Goal: Task Accomplishment & Management: Complete application form

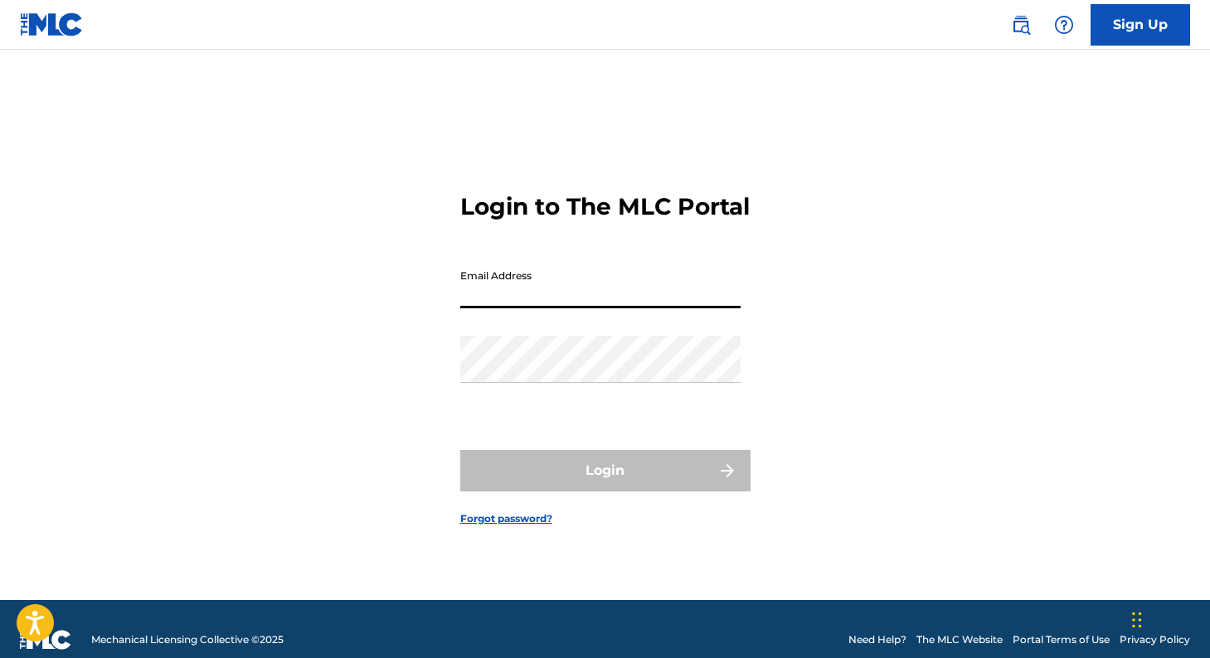
click at [646, 303] on input "Email Address" at bounding box center [600, 284] width 280 height 47
type input "[EMAIL_ADDRESS][DOMAIN_NAME]"
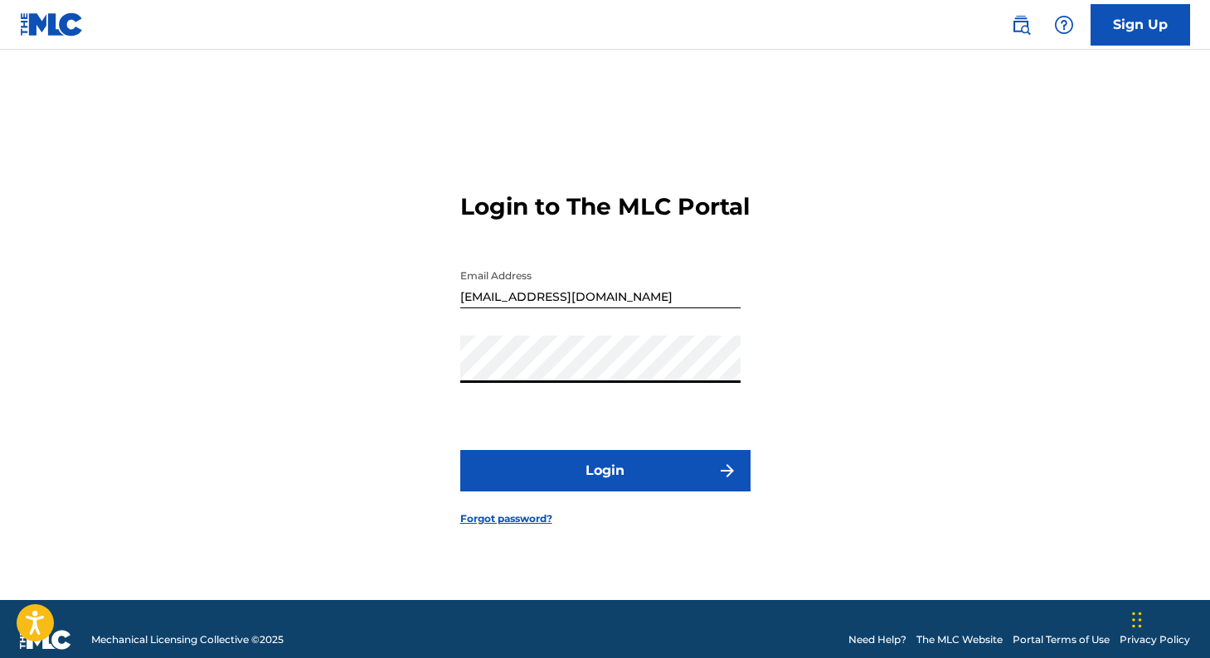
click at [590, 469] on button "Login" at bounding box center [605, 470] width 290 height 41
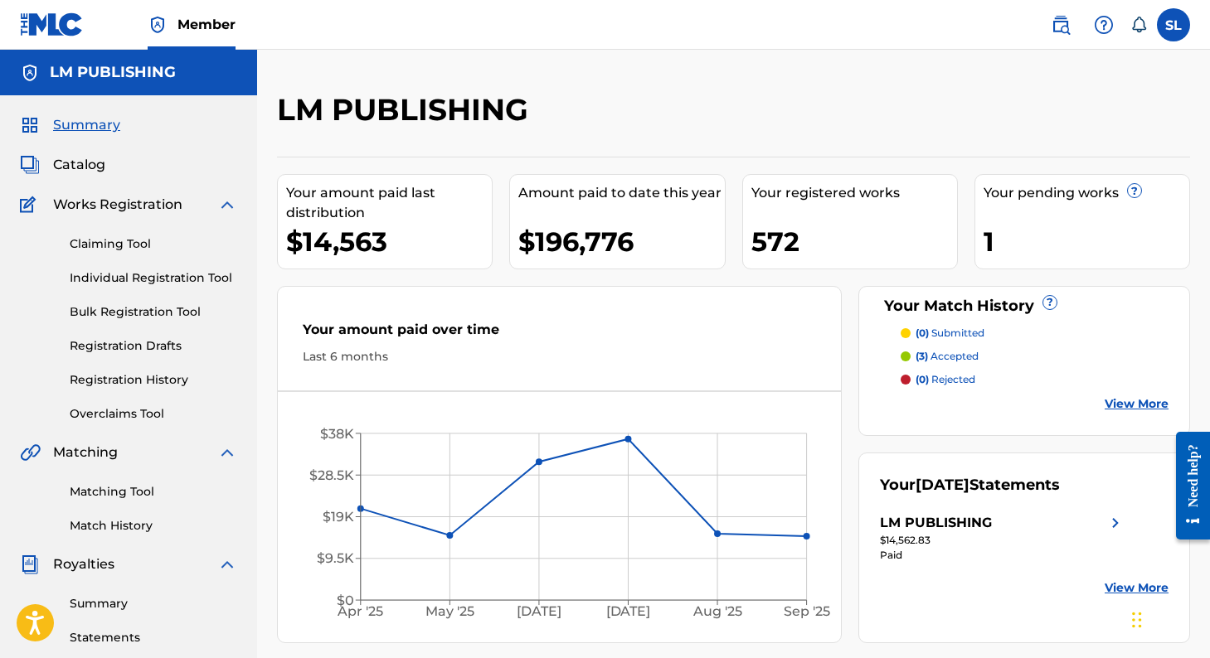
click at [164, 281] on link "Individual Registration Tool" at bounding box center [153, 277] width 167 height 17
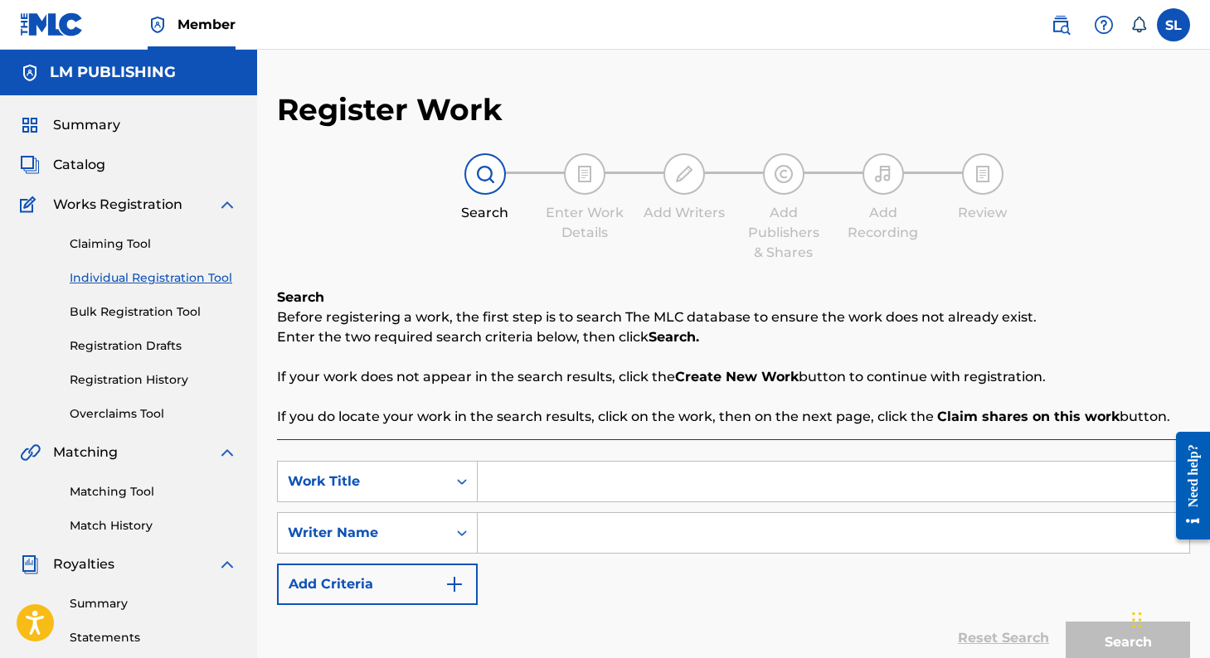
click at [518, 485] on input "Search Form" at bounding box center [833, 482] width 711 height 40
type input "una mala racha"
click at [541, 531] on input "Search Form" at bounding box center [833, 533] width 711 height 40
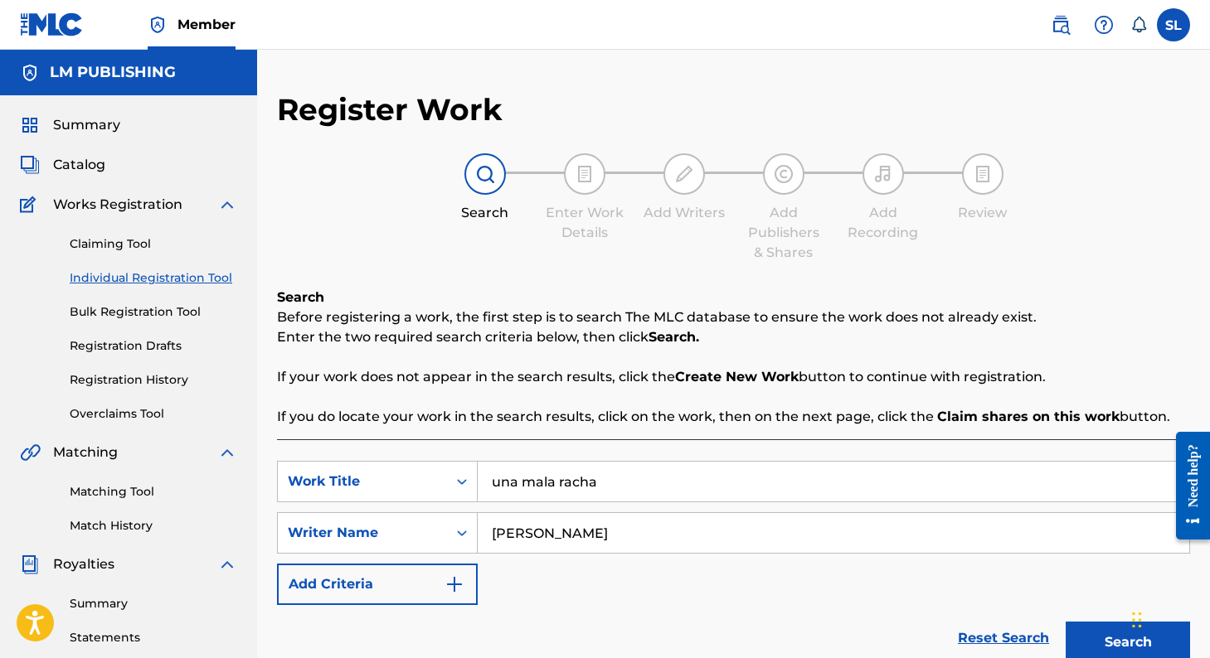
type input "[PERSON_NAME]"
click at [1065, 622] on button "Search" at bounding box center [1127, 642] width 124 height 41
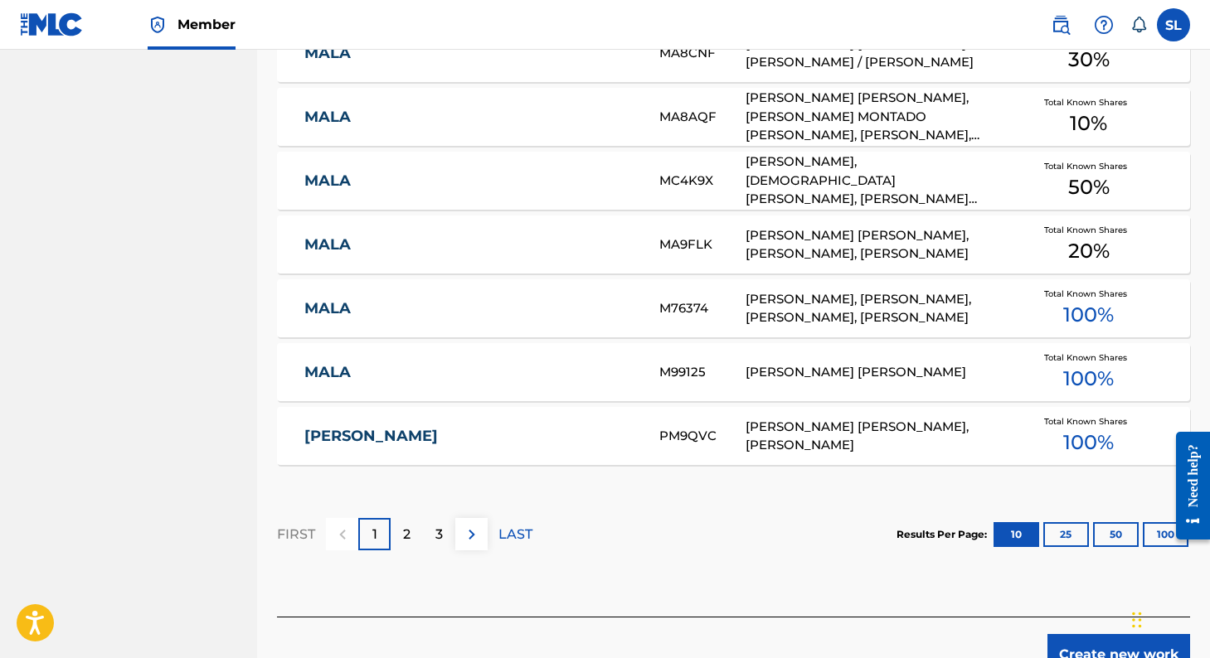
scroll to position [1039, 0]
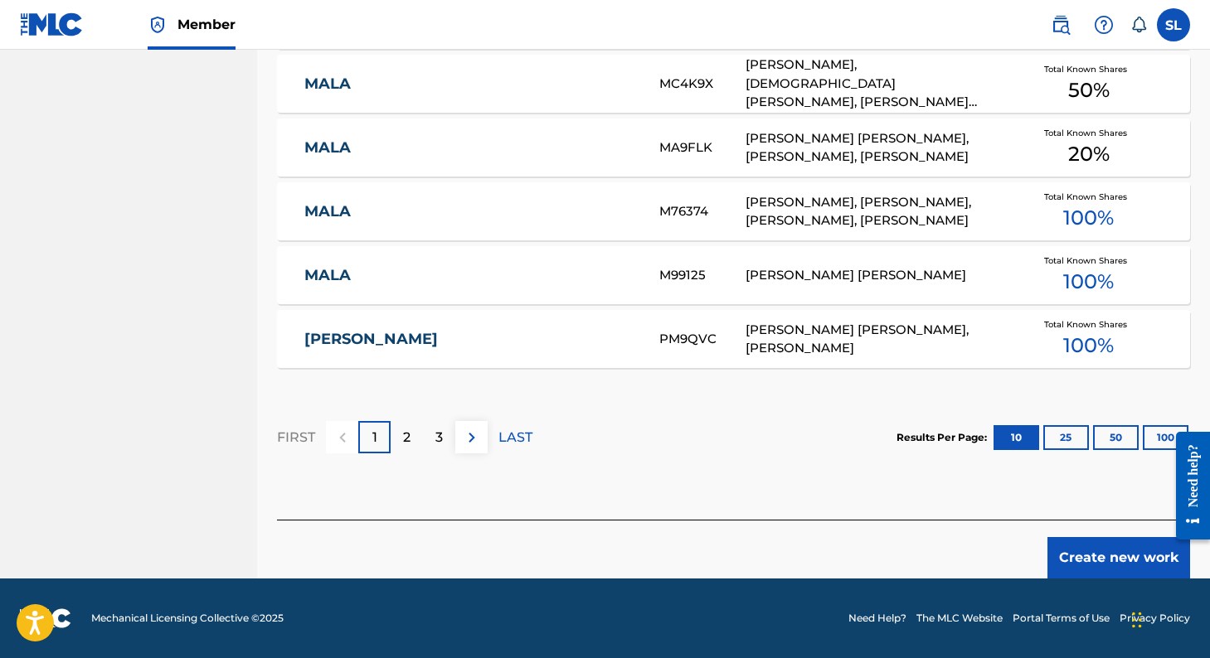
click at [1057, 542] on button "Create new work" at bounding box center [1118, 557] width 143 height 41
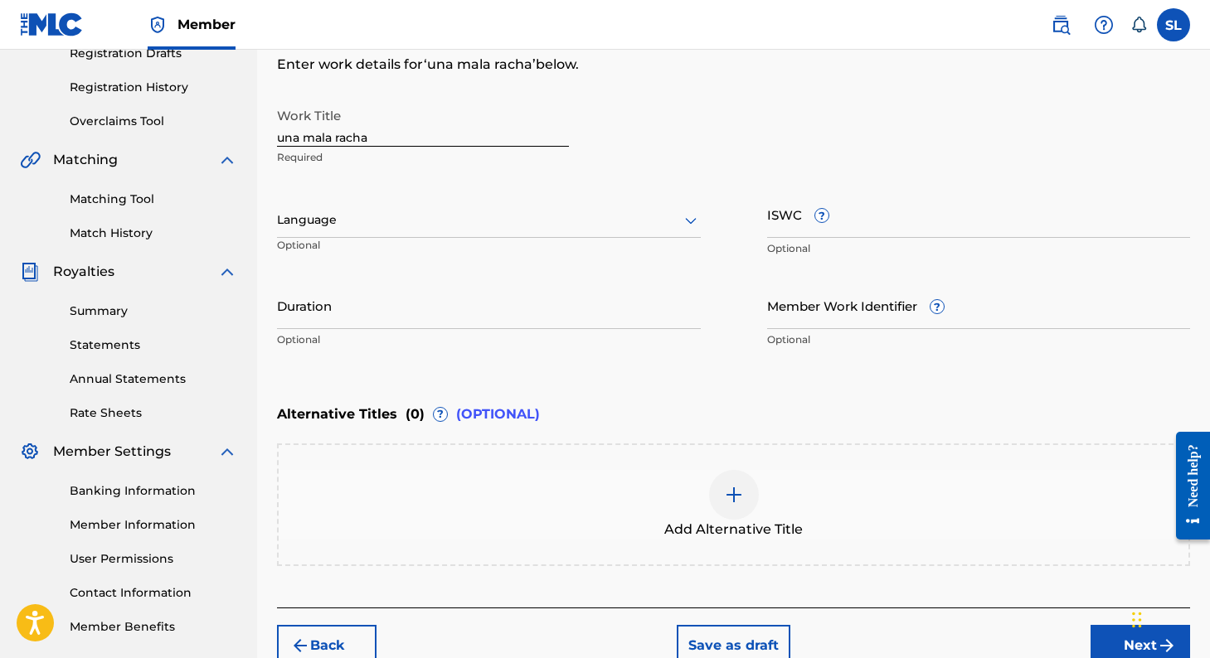
scroll to position [270, 0]
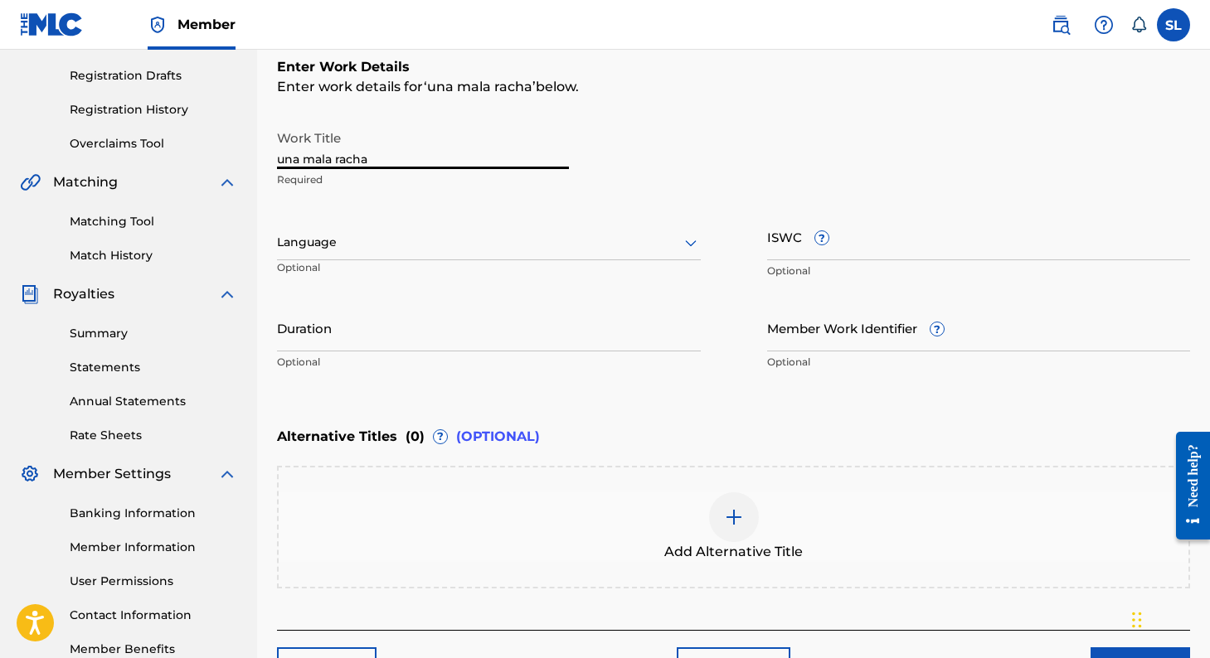
drag, startPoint x: 497, startPoint y: 157, endPoint x: 128, endPoint y: 146, distance: 370.0
click at [131, 148] on main "LM PUBLISHING Summary Catalog Works Registration Claiming Tool Individual Regis…" at bounding box center [605, 234] width 1210 height 910
type input "Una Mala Racha"
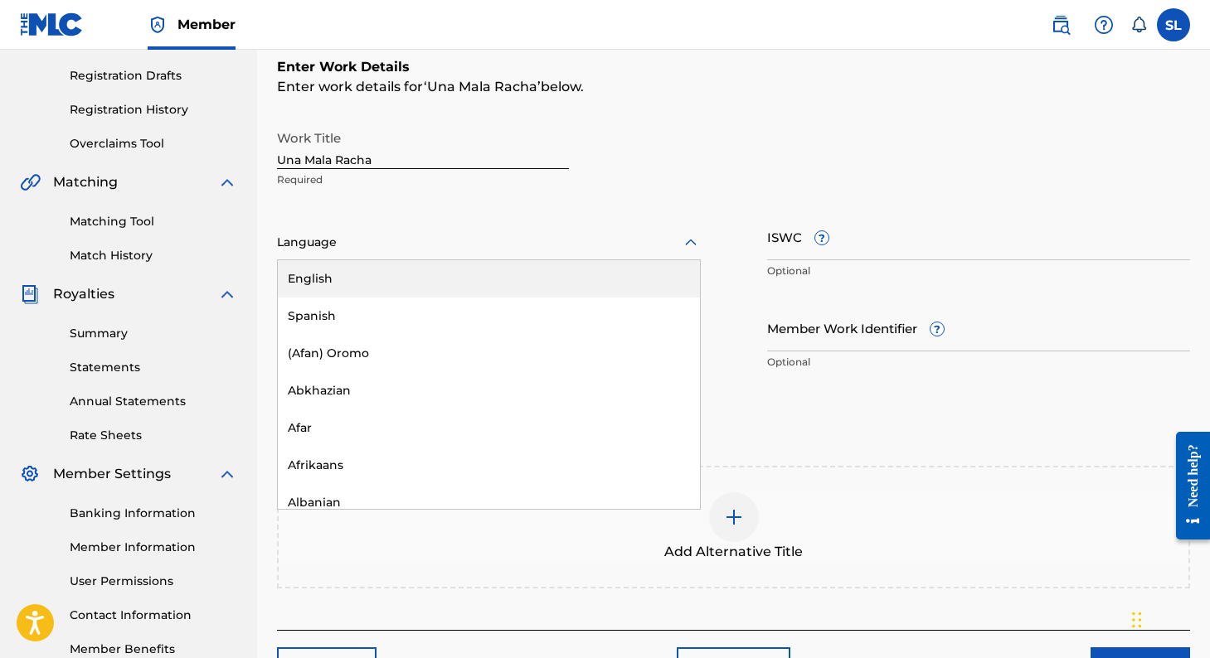
click at [312, 245] on div at bounding box center [489, 242] width 424 height 21
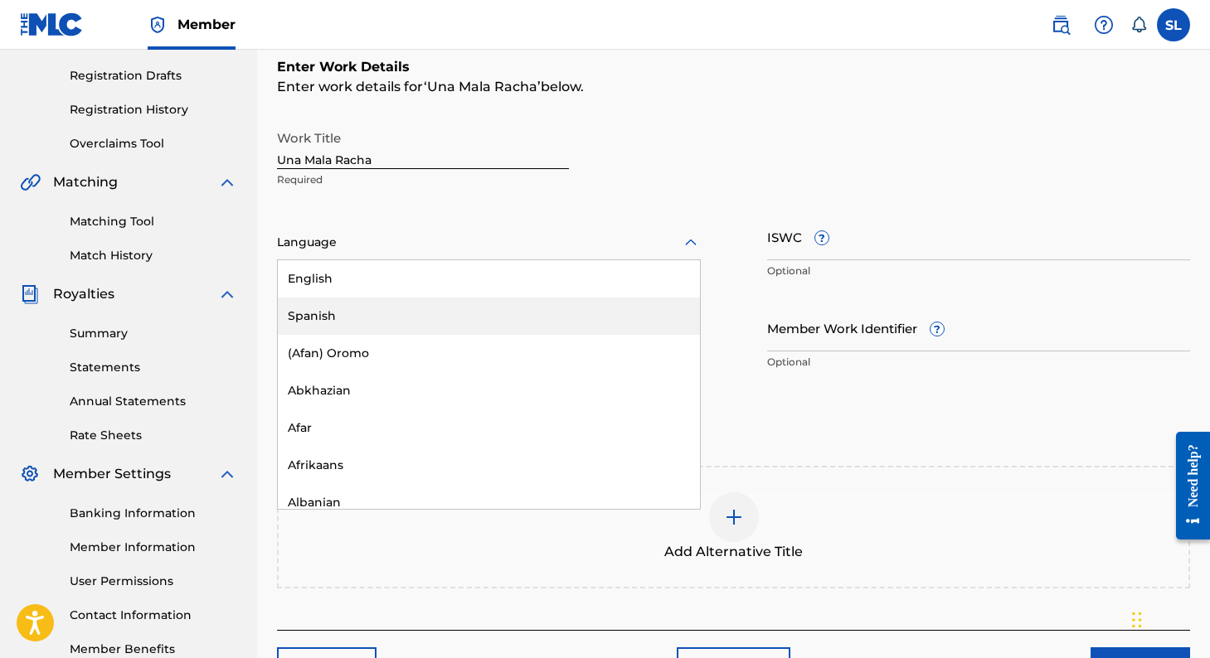
click at [332, 308] on div "Spanish" at bounding box center [489, 316] width 422 height 37
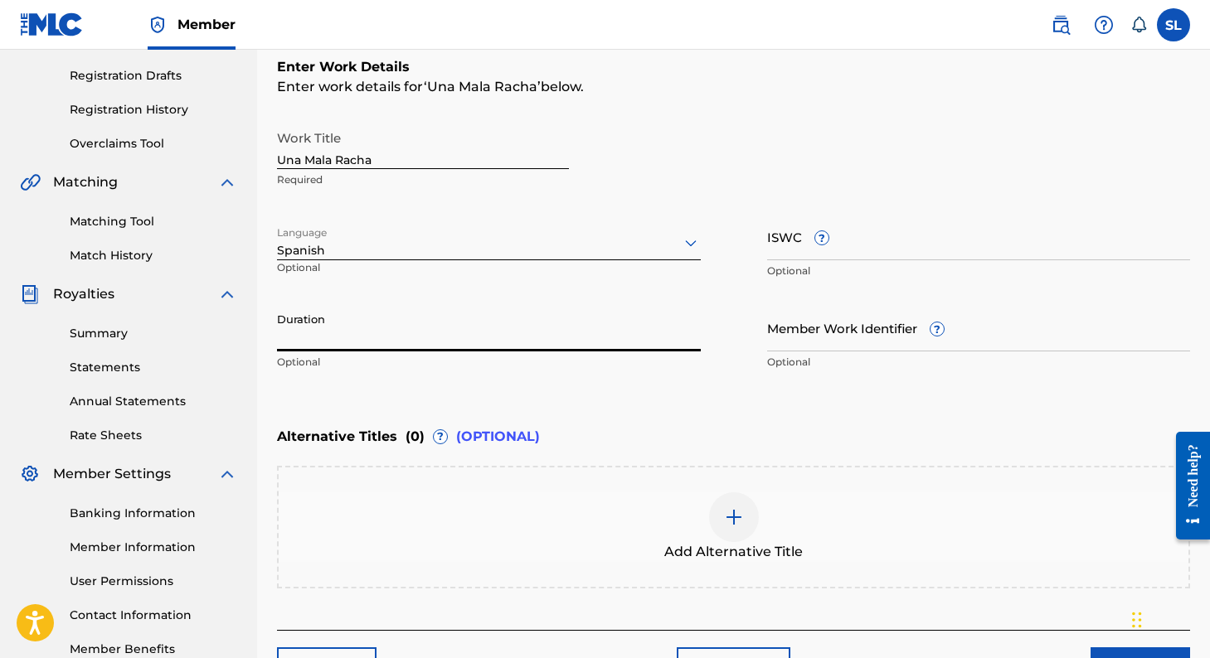
click at [333, 329] on input "Duration" at bounding box center [489, 327] width 424 height 47
type input "03:18"
click at [909, 396] on div "Enter Work Details Enter work details for ‘ Una Mala Racha ’ below. Work Title …" at bounding box center [733, 217] width 913 height 401
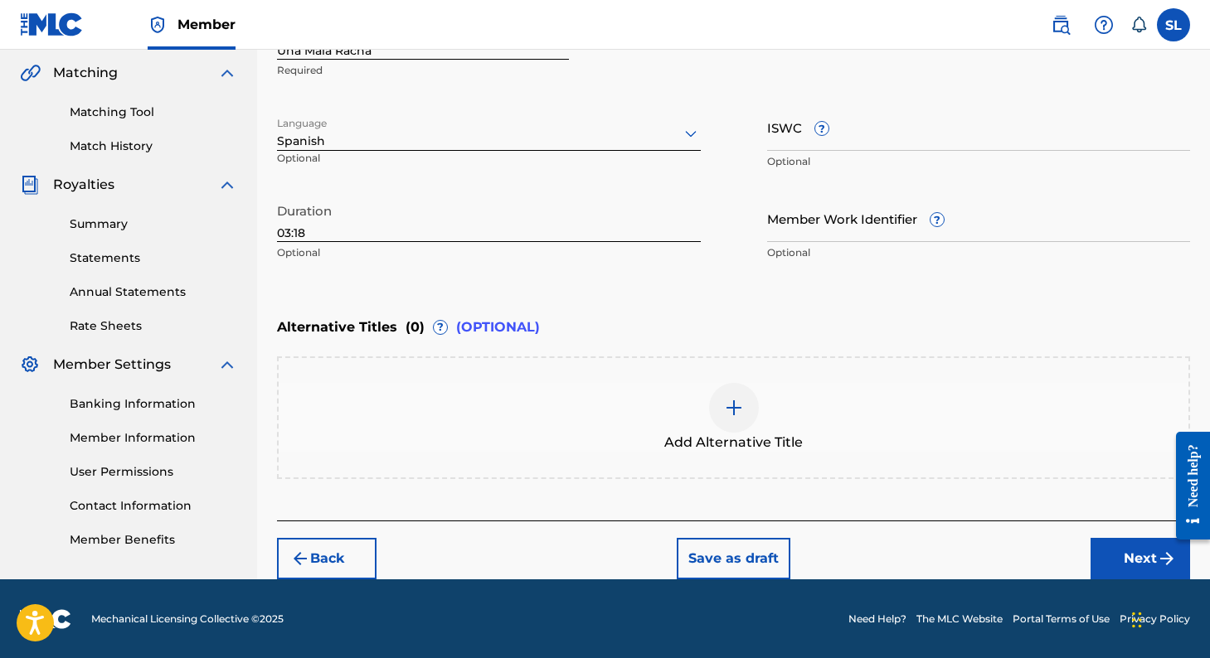
click at [1102, 551] on button "Next" at bounding box center [1139, 558] width 99 height 41
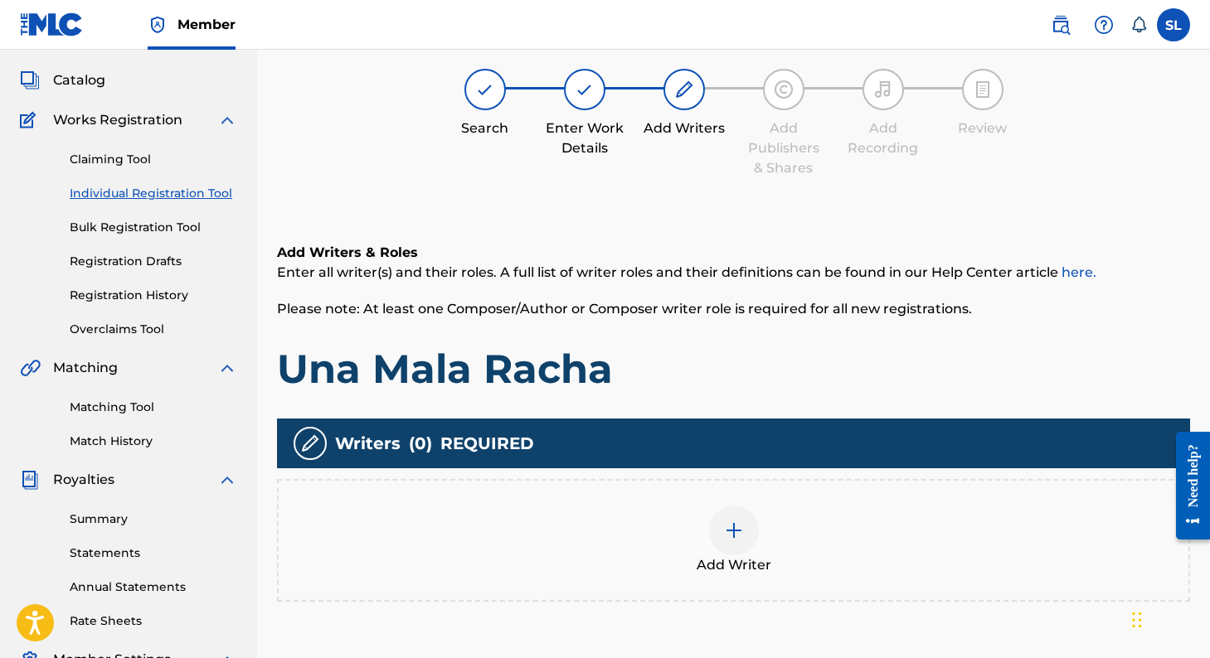
scroll to position [75, 0]
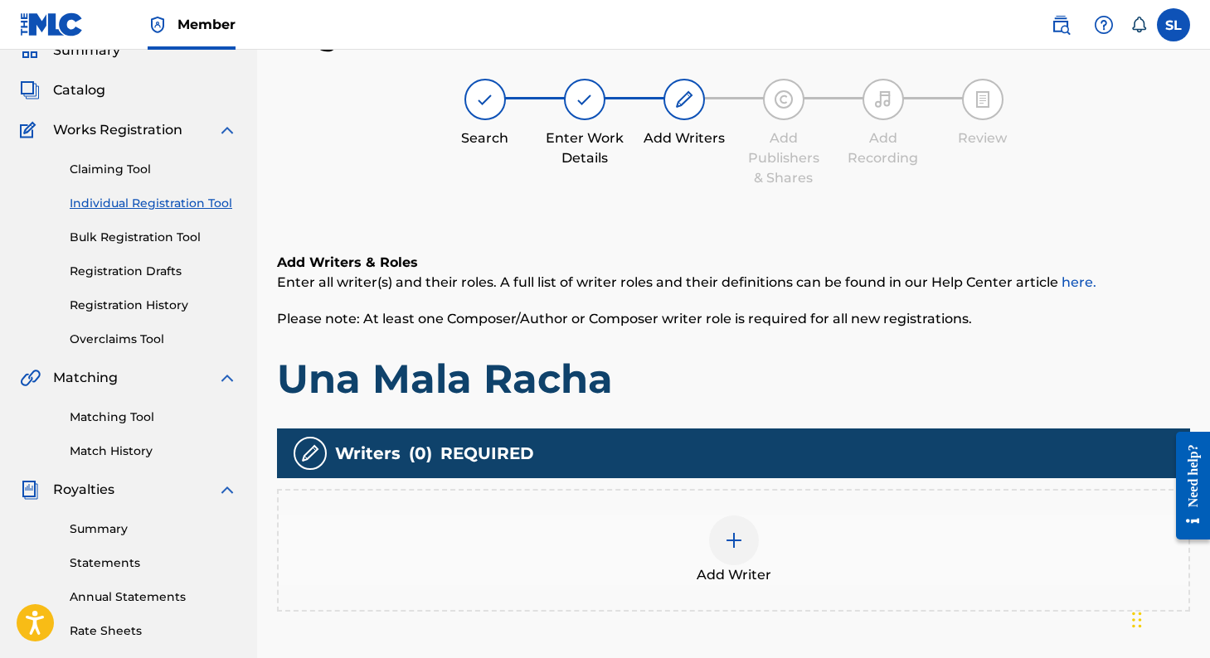
click at [751, 533] on div at bounding box center [734, 541] width 50 height 50
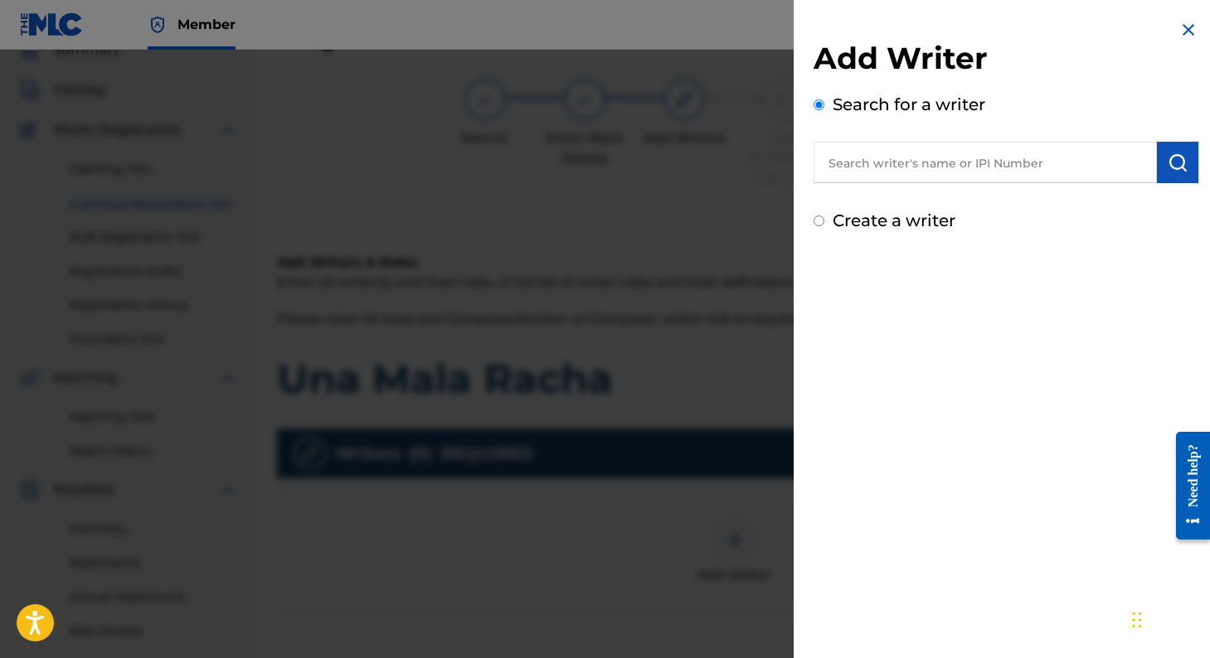
click at [873, 181] on input "text" at bounding box center [984, 162] width 343 height 41
type input "j"
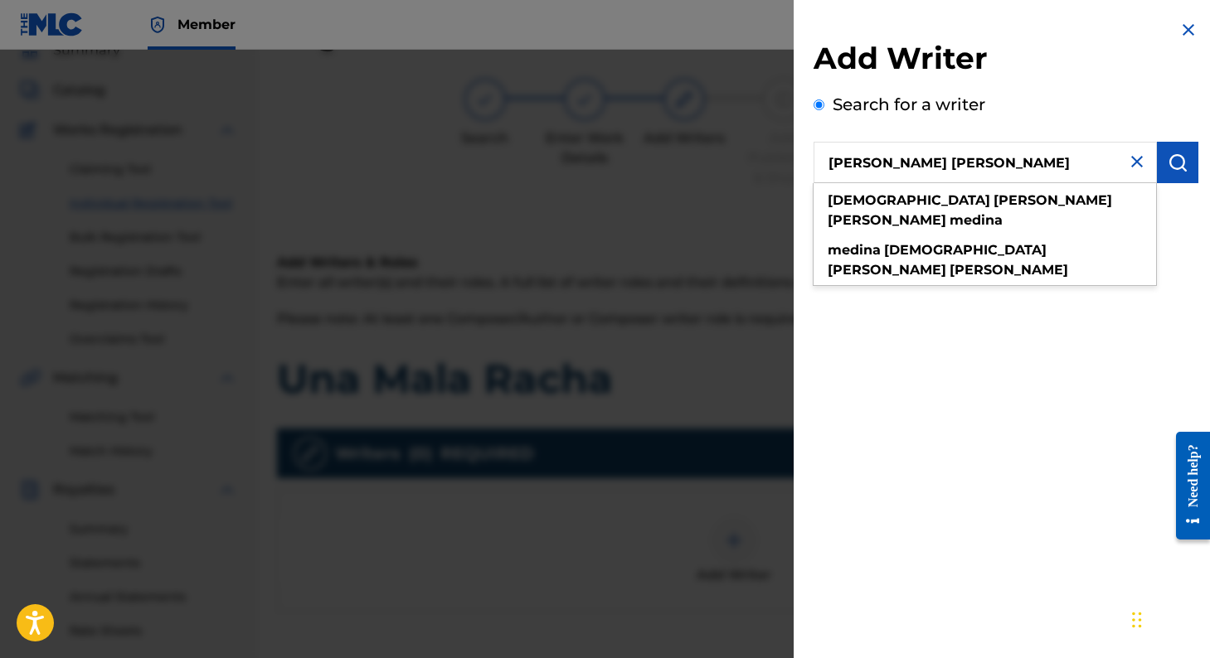
type input "[PERSON_NAME] [PERSON_NAME]"
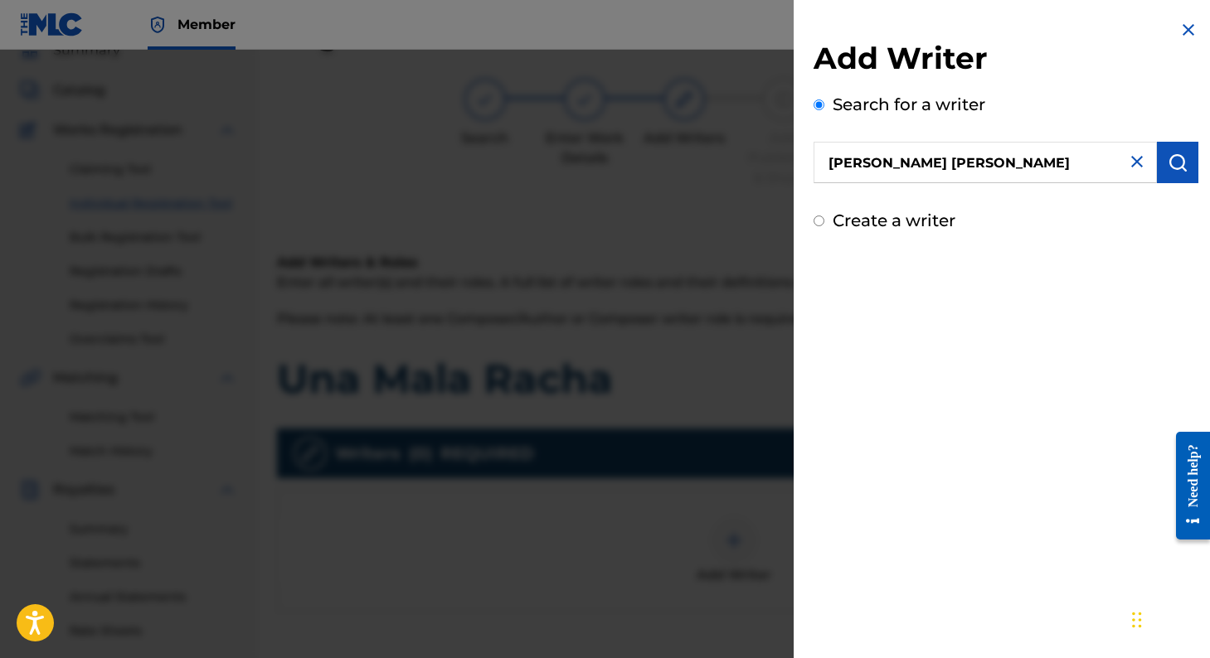
click at [1157, 163] on button "submit" at bounding box center [1177, 162] width 41 height 41
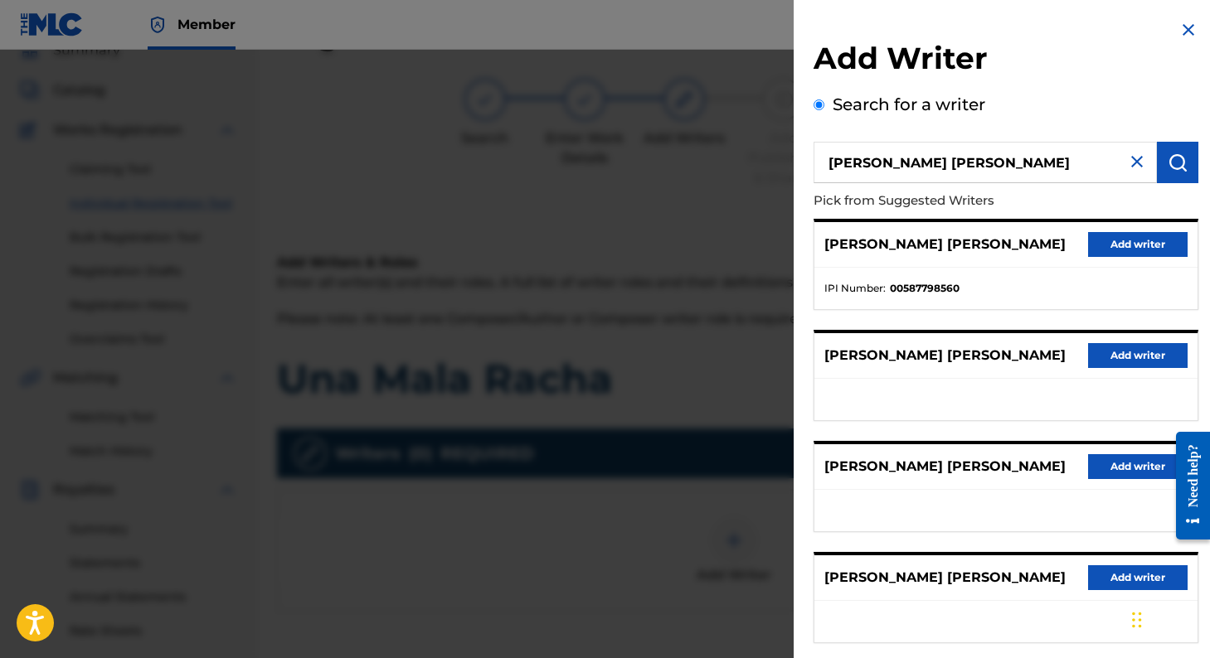
click at [1112, 241] on button "Add writer" at bounding box center [1137, 244] width 99 height 25
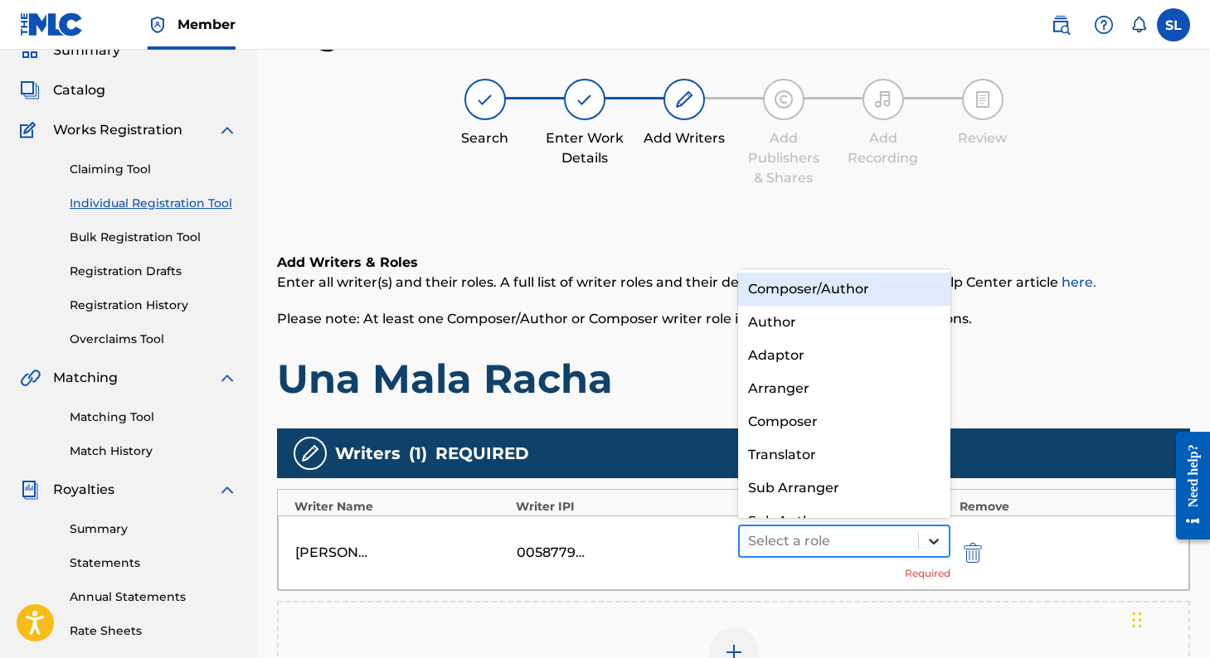
click at [933, 534] on icon at bounding box center [933, 541] width 17 height 17
click at [900, 289] on div "Composer/Author" at bounding box center [844, 289] width 213 height 33
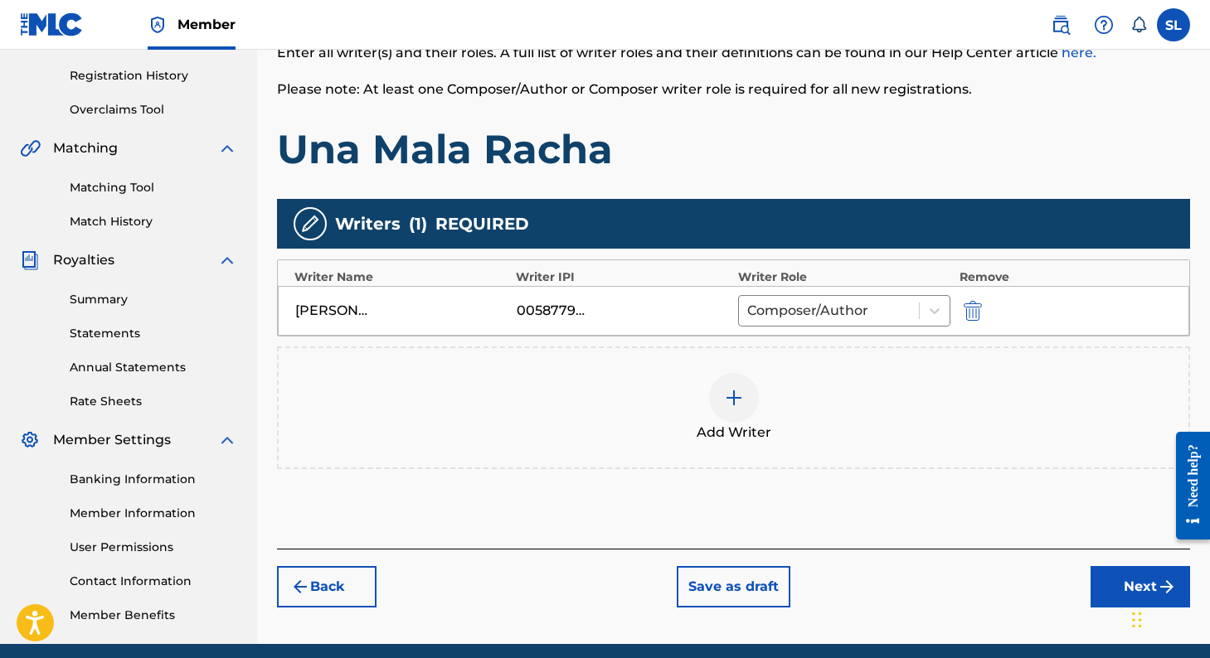
scroll to position [360, 0]
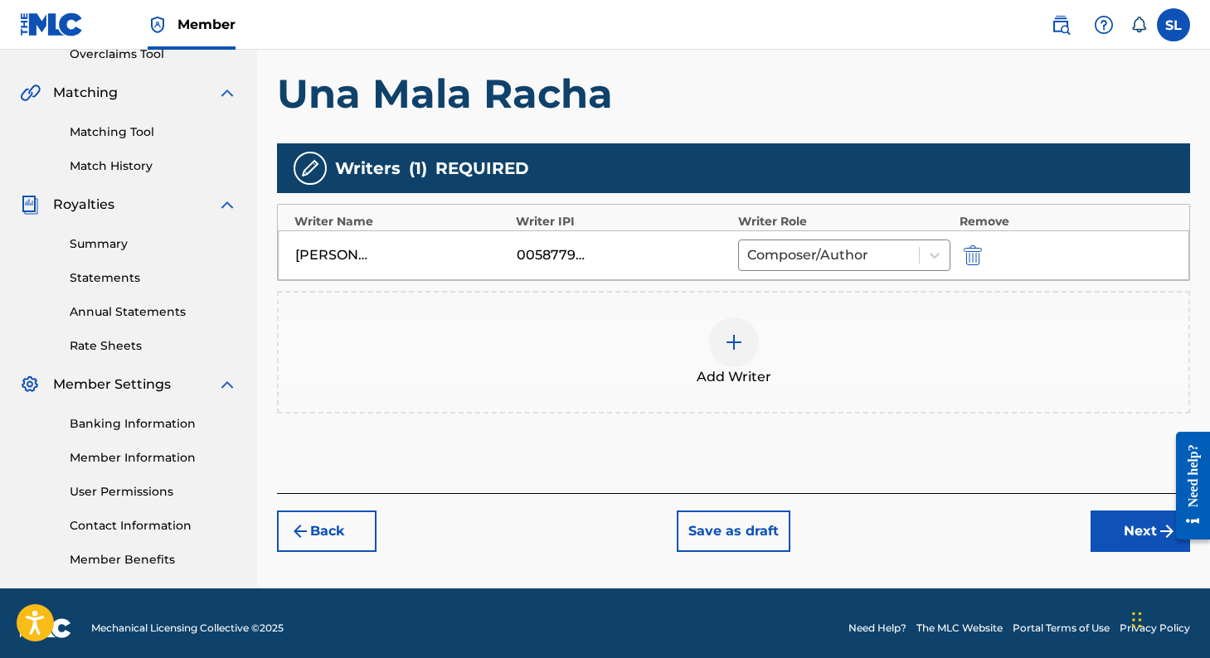
click at [1126, 538] on button "Next" at bounding box center [1139, 531] width 99 height 41
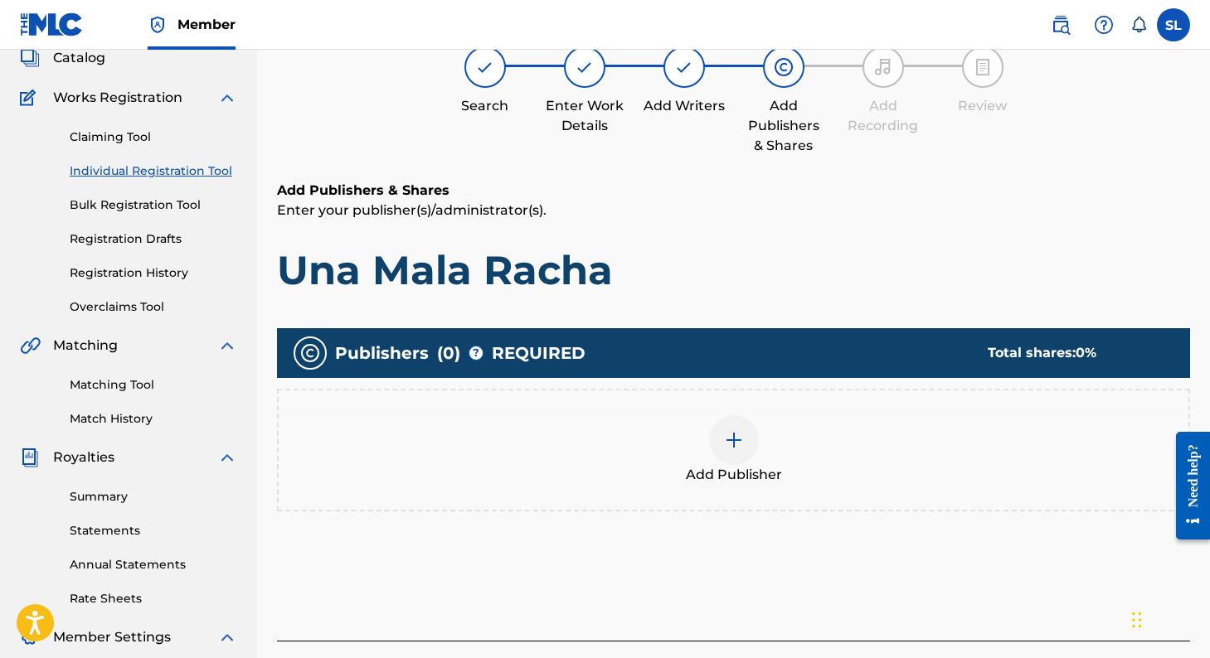
scroll to position [75, 0]
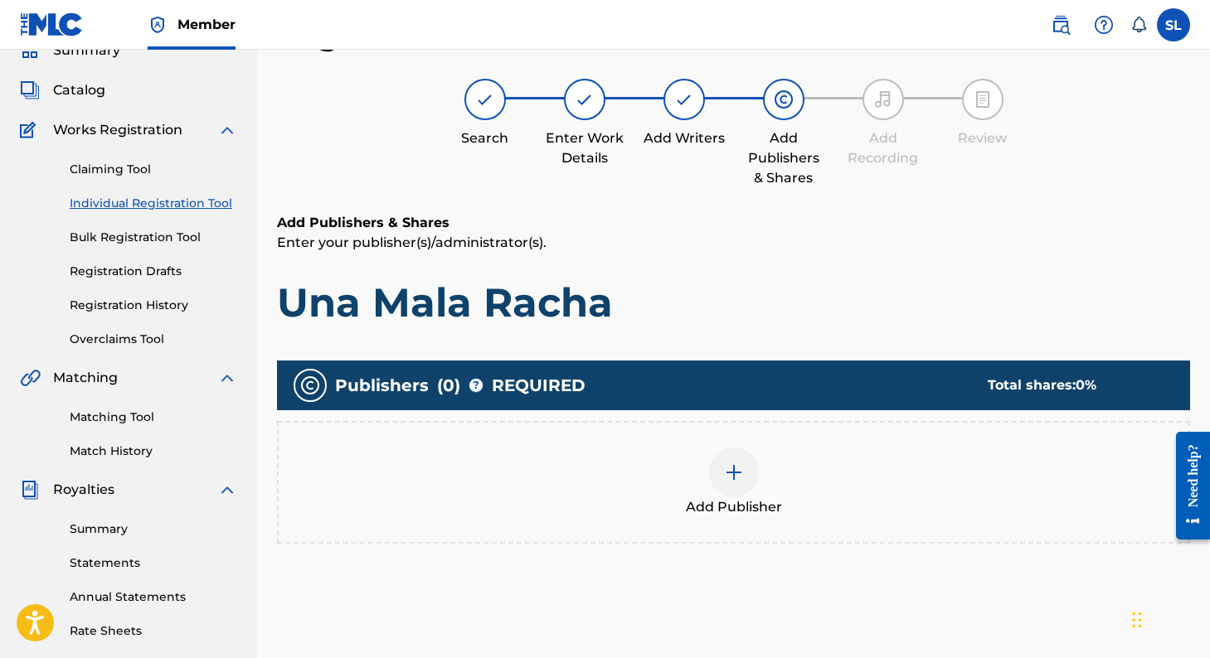
click at [755, 493] on div "Add Publisher" at bounding box center [734, 483] width 910 height 70
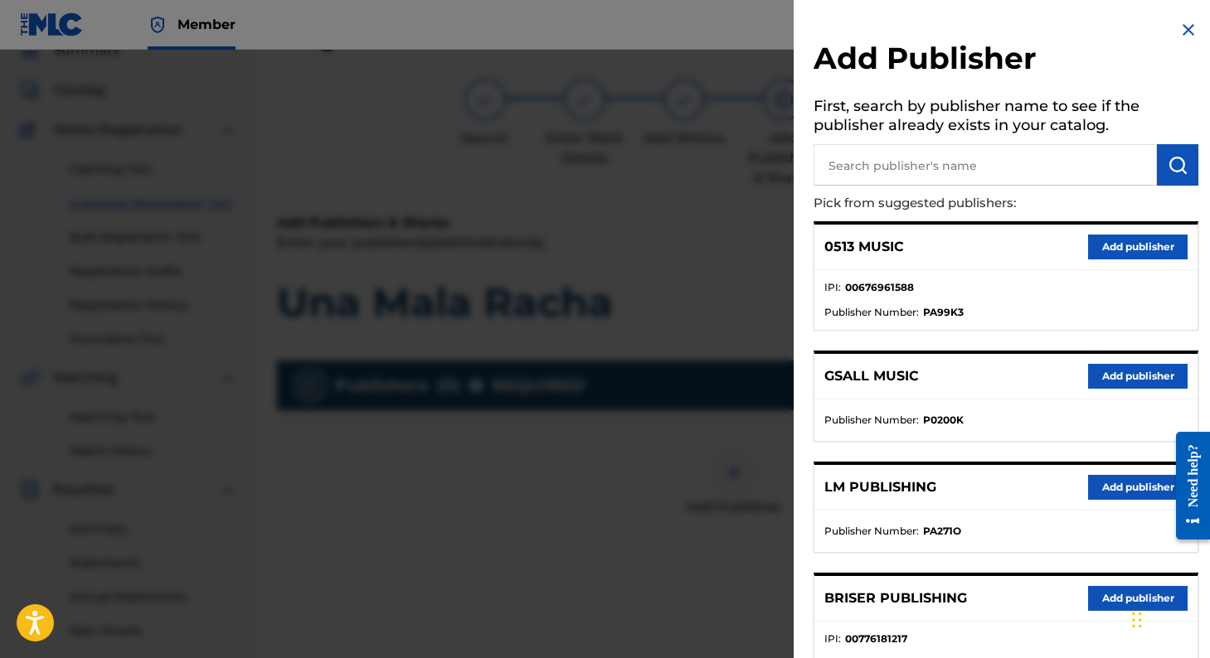
click at [858, 172] on input "text" at bounding box center [984, 164] width 343 height 41
type input "BRISER"
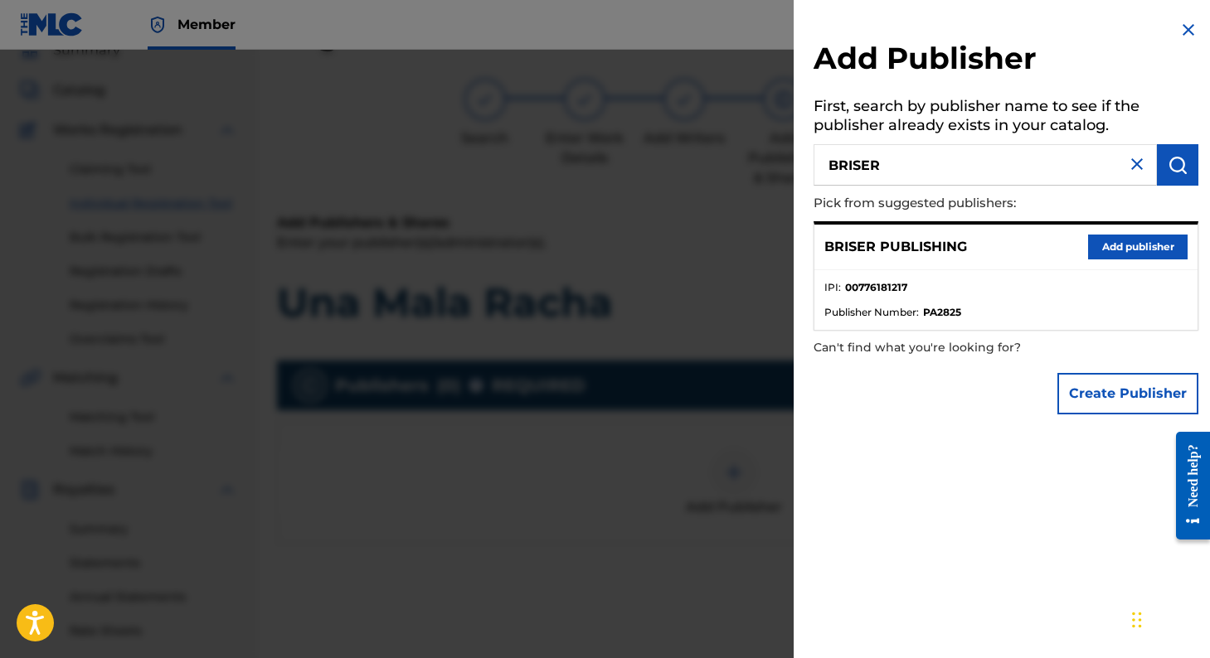
click at [1099, 250] on button "Add publisher" at bounding box center [1137, 247] width 99 height 25
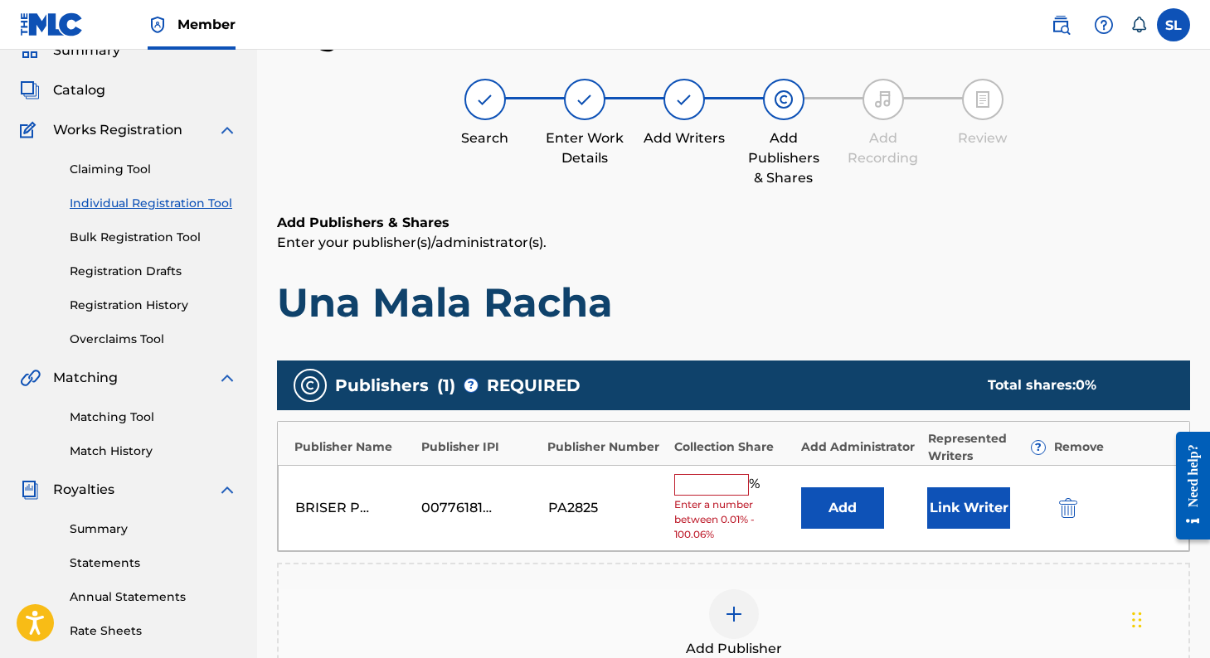
click at [859, 502] on button "Add" at bounding box center [842, 508] width 83 height 41
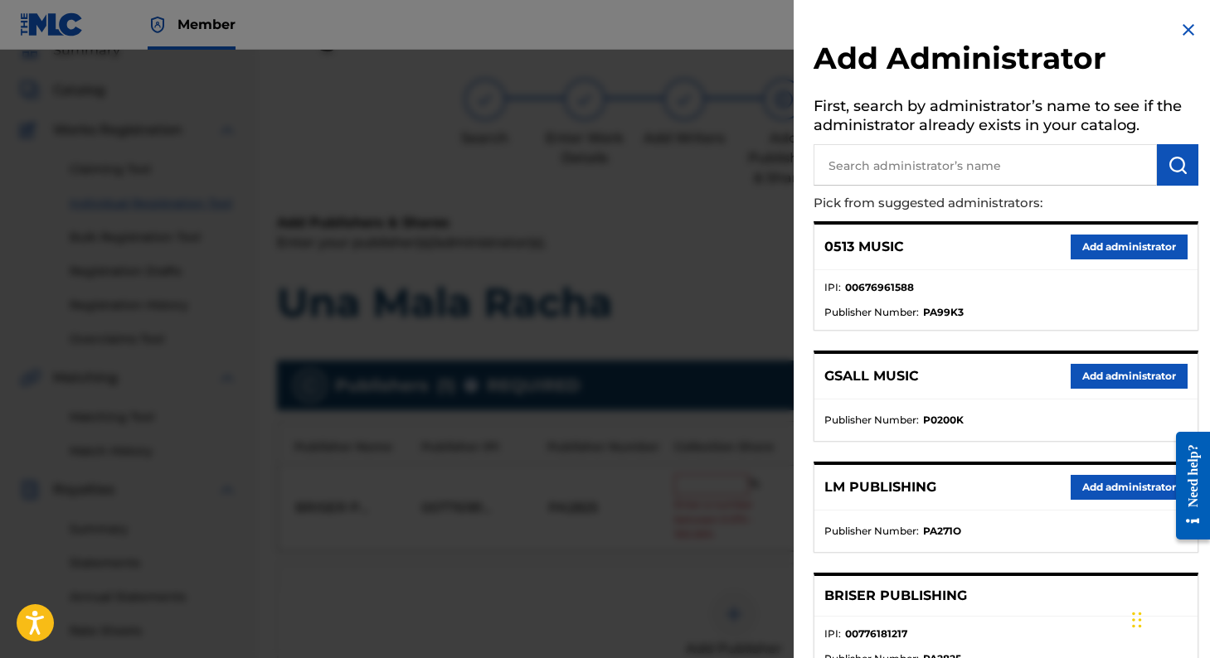
click at [893, 165] on input "text" at bounding box center [984, 164] width 343 height 41
type input "LM PUBLISHING"
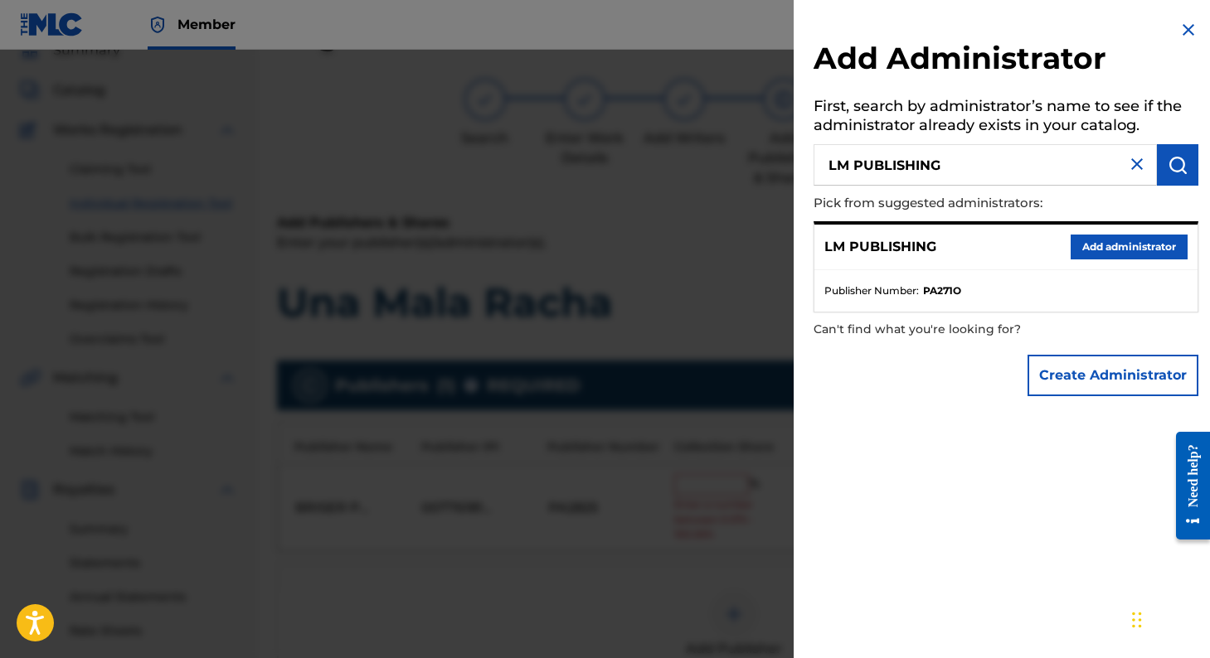
click at [1112, 246] on button "Add administrator" at bounding box center [1128, 247] width 117 height 25
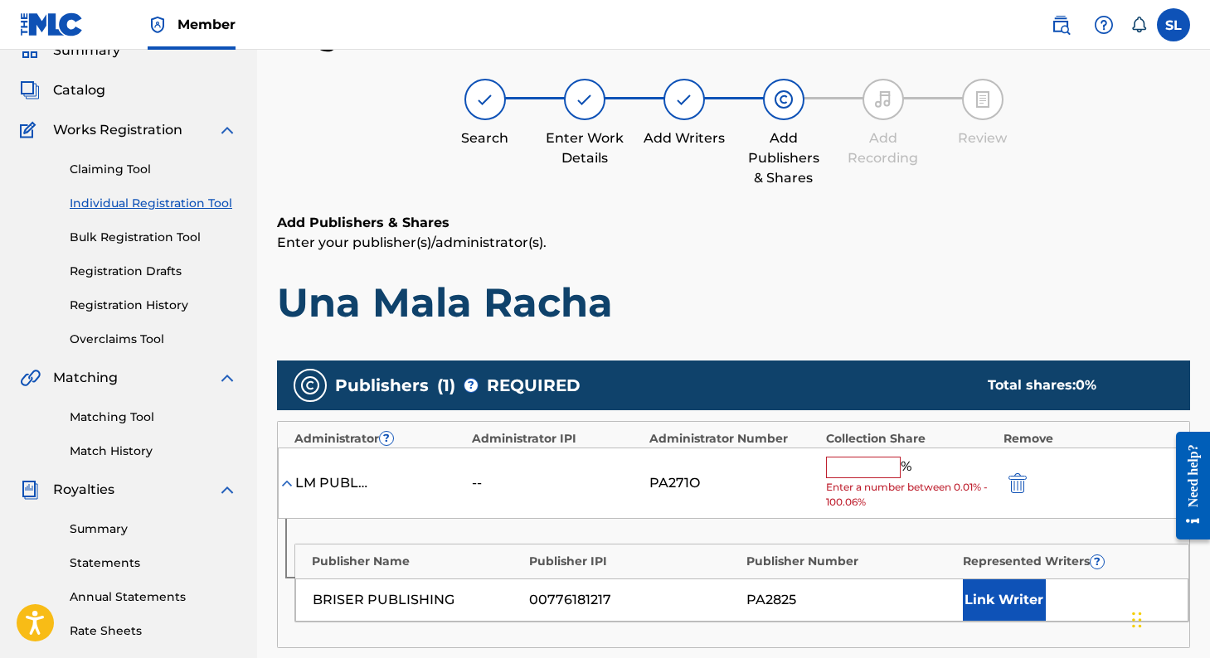
click at [865, 468] on input "text" at bounding box center [863, 468] width 75 height 22
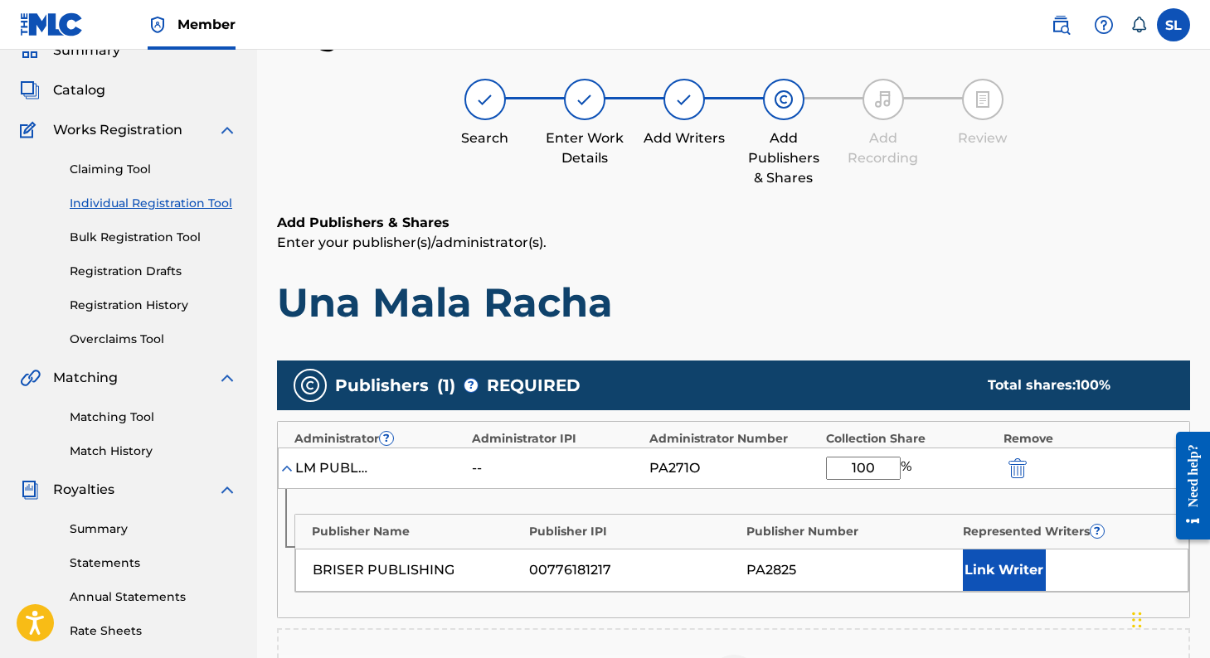
type input "100"
click at [791, 497] on div "Publisher Name Publisher IPI Publisher Number Represented Writers ? BRISER PUBL…" at bounding box center [733, 553] width 911 height 129
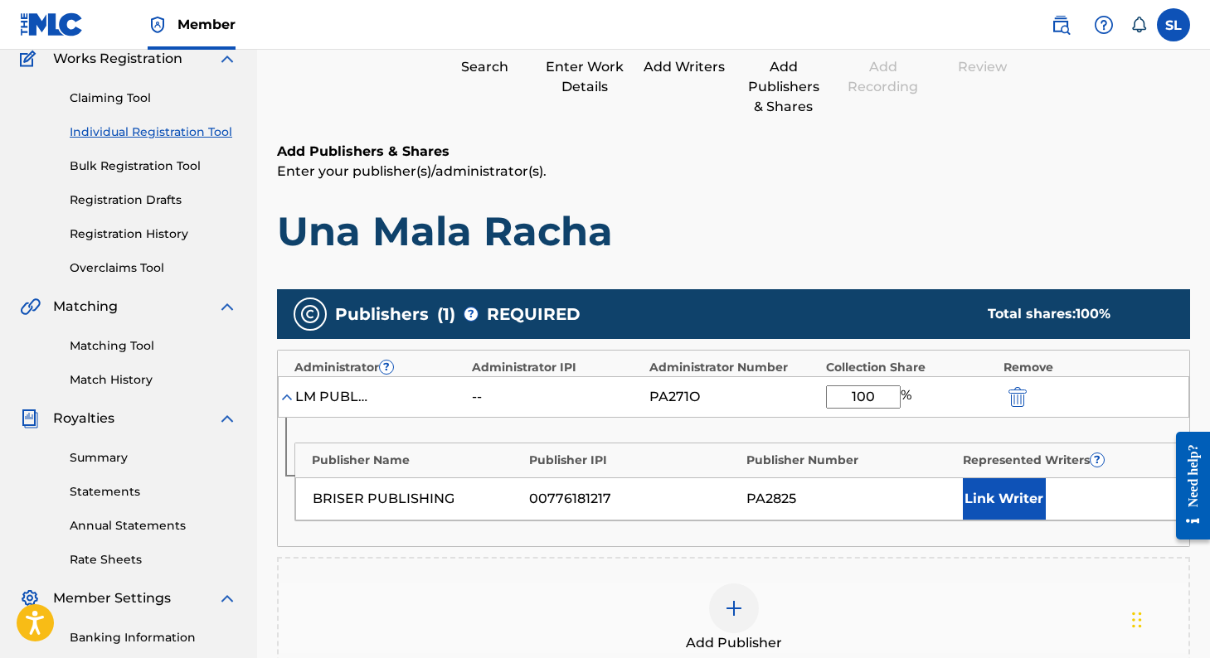
scroll to position [168, 0]
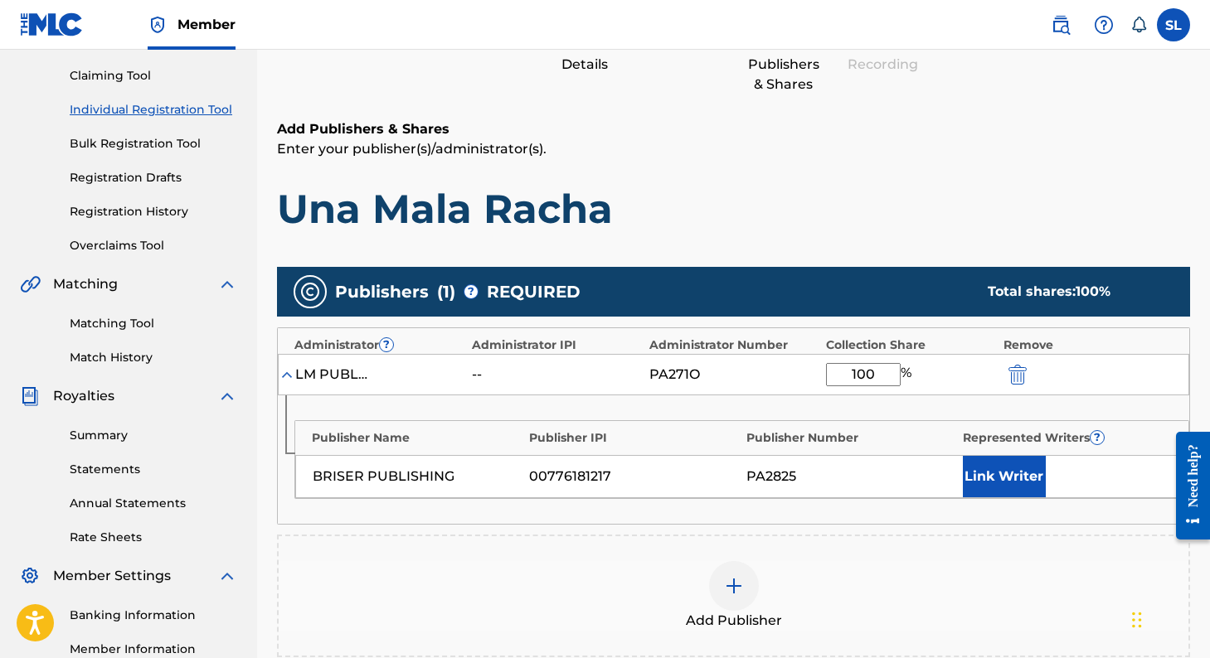
click at [1017, 463] on button "Link Writer" at bounding box center [1004, 476] width 83 height 41
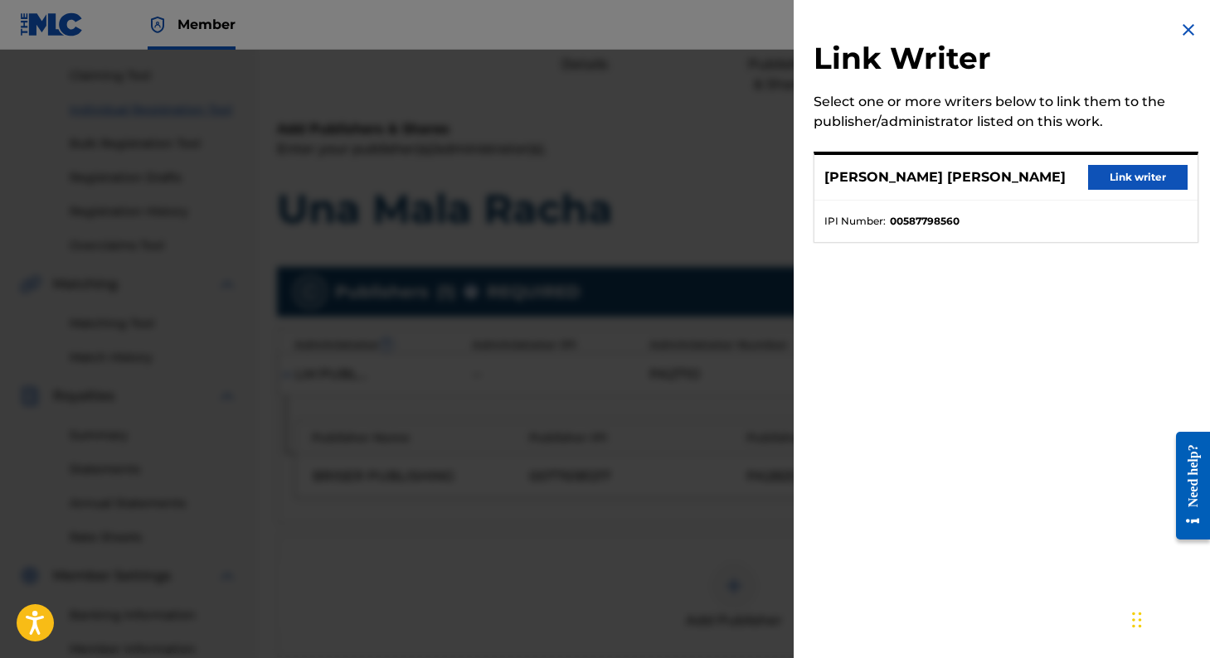
click at [1123, 188] on button "Link writer" at bounding box center [1137, 177] width 99 height 25
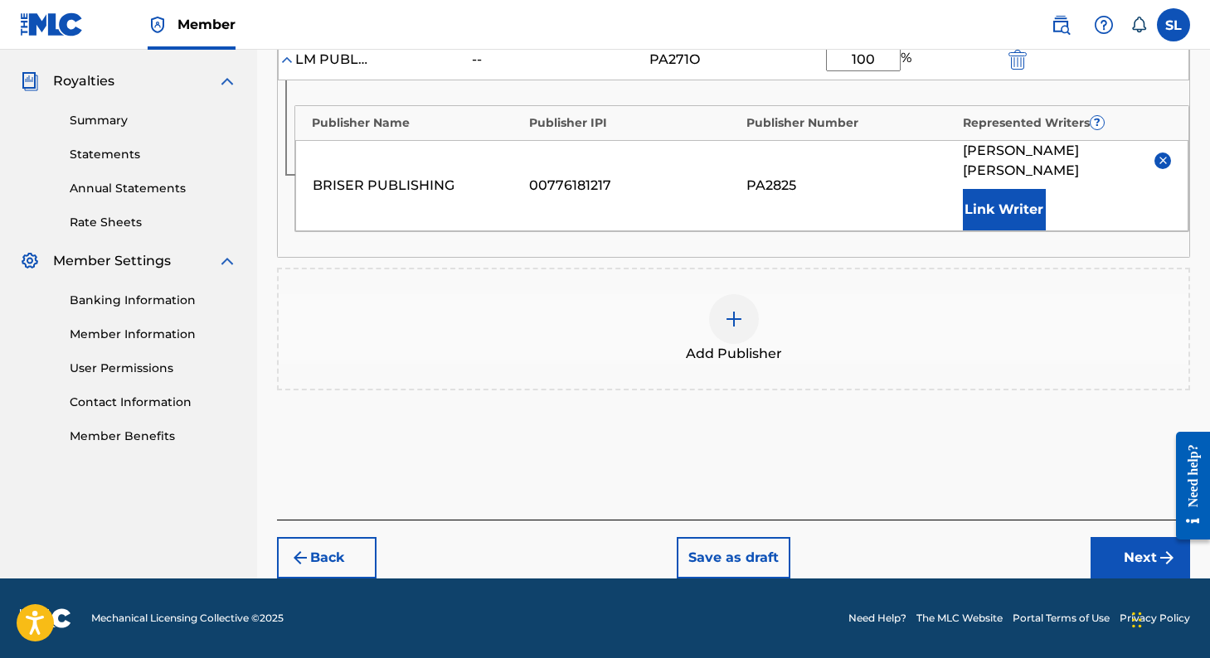
click at [1114, 566] on button "Next" at bounding box center [1139, 557] width 99 height 41
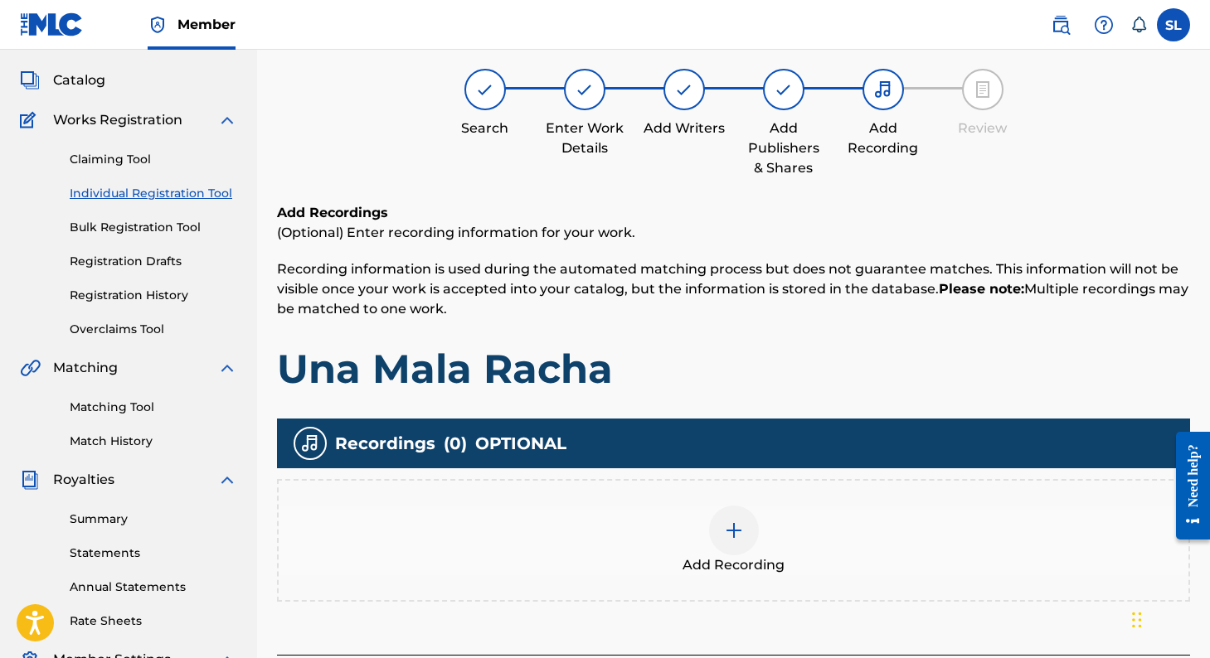
scroll to position [75, 0]
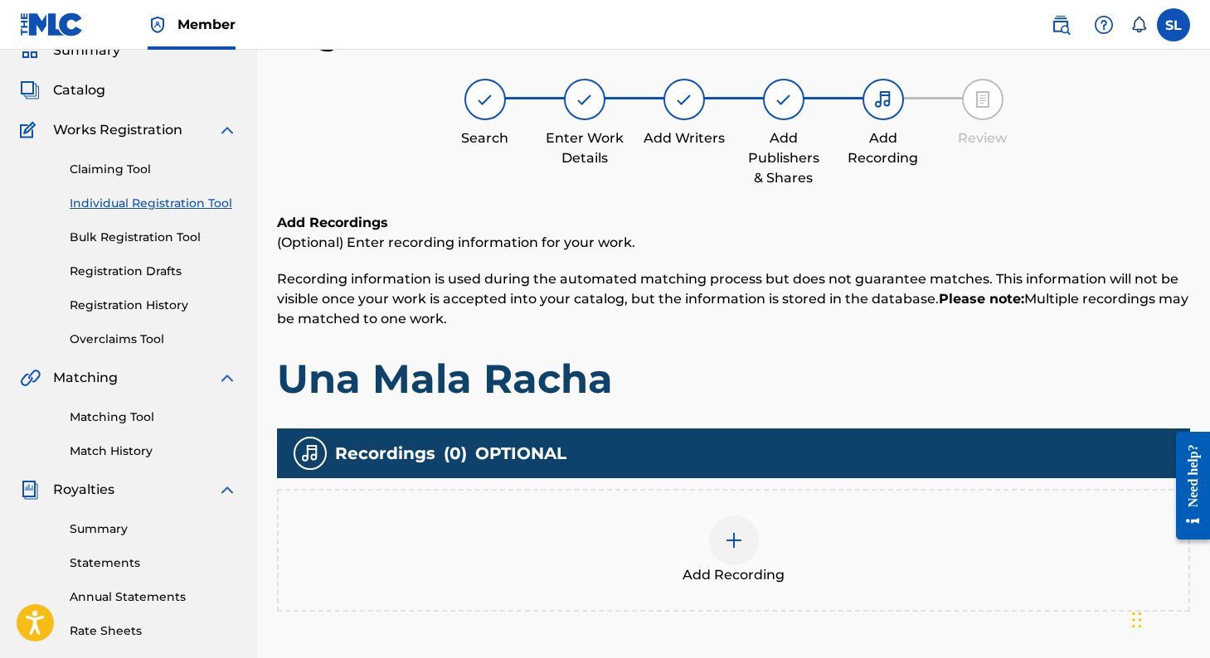
click at [731, 537] on img at bounding box center [734, 541] width 20 height 20
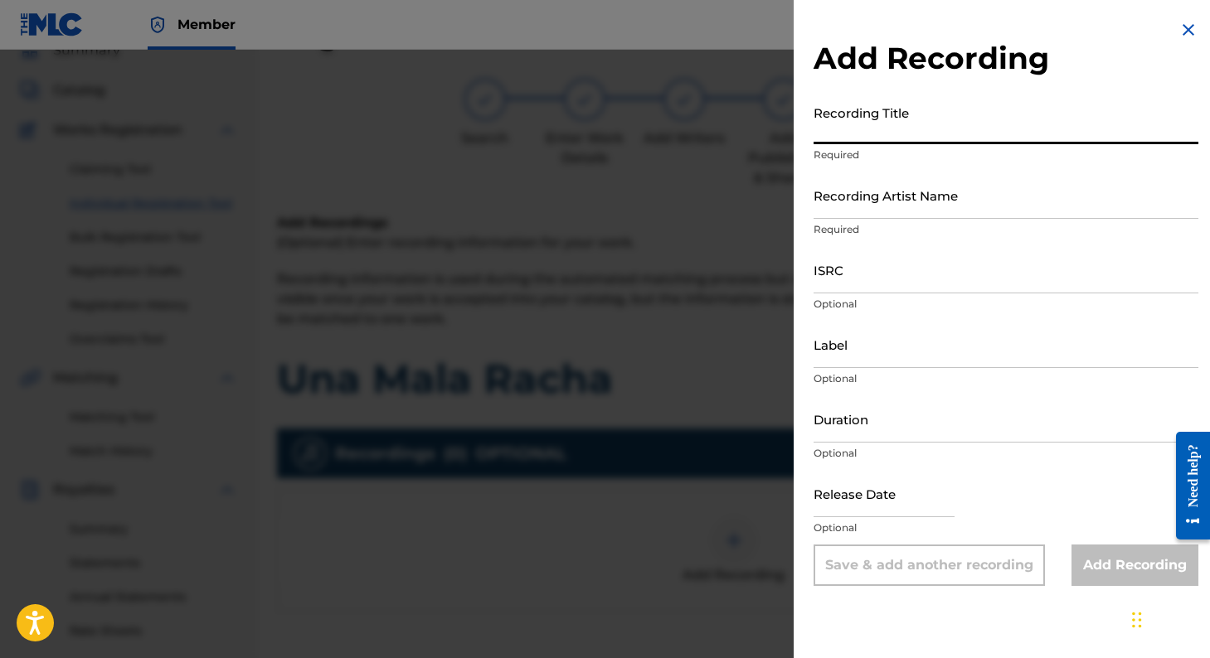
click at [843, 123] on input "Recording Title" at bounding box center [1005, 120] width 385 height 47
drag, startPoint x: 1053, startPoint y: 135, endPoint x: 725, endPoint y: 133, distance: 328.3
click at [724, 134] on div "Add Recording Recording Title LOS 2 DE LA S & [PERSON_NAME] Required Recording …" at bounding box center [605, 354] width 1210 height 609
type input "UNA MALA RACHA"
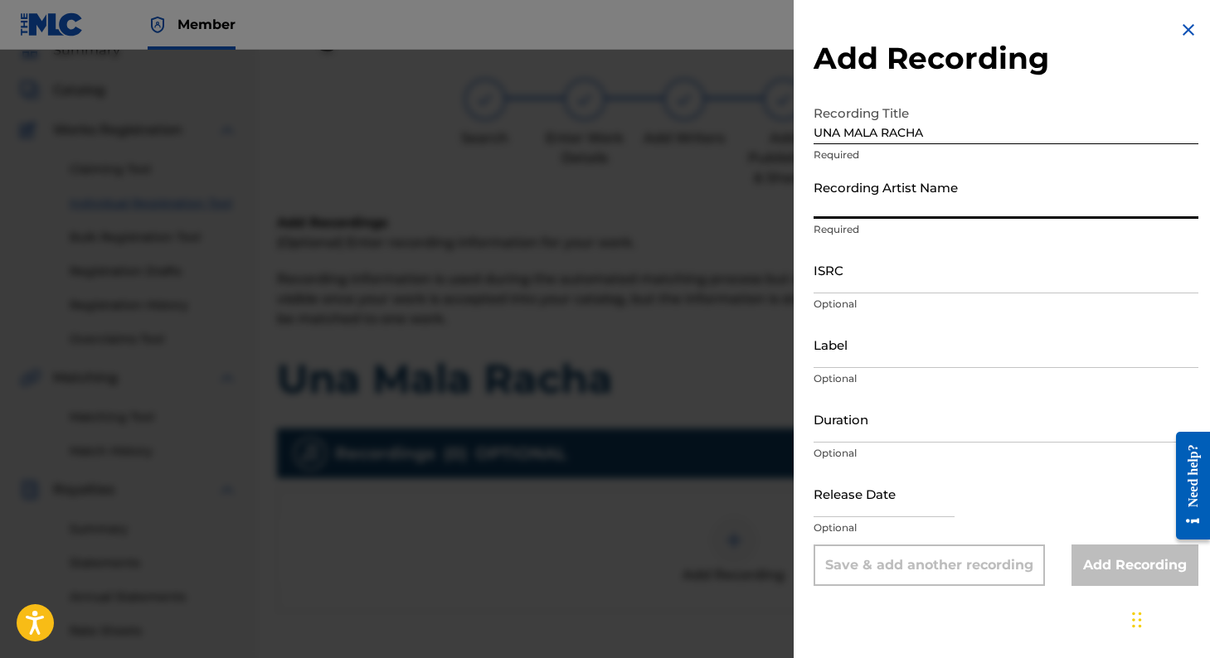
click at [859, 197] on input "Recording Artist Name" at bounding box center [1005, 195] width 385 height 47
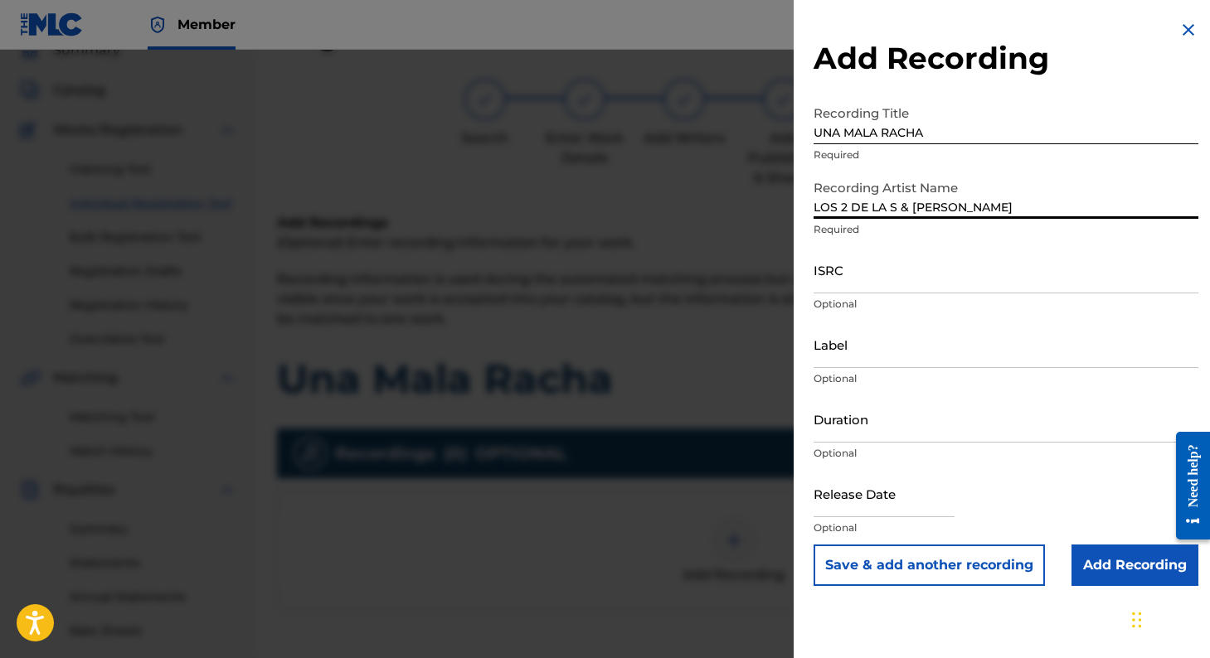
type input "LOS 2 DE LA S & [PERSON_NAME]"
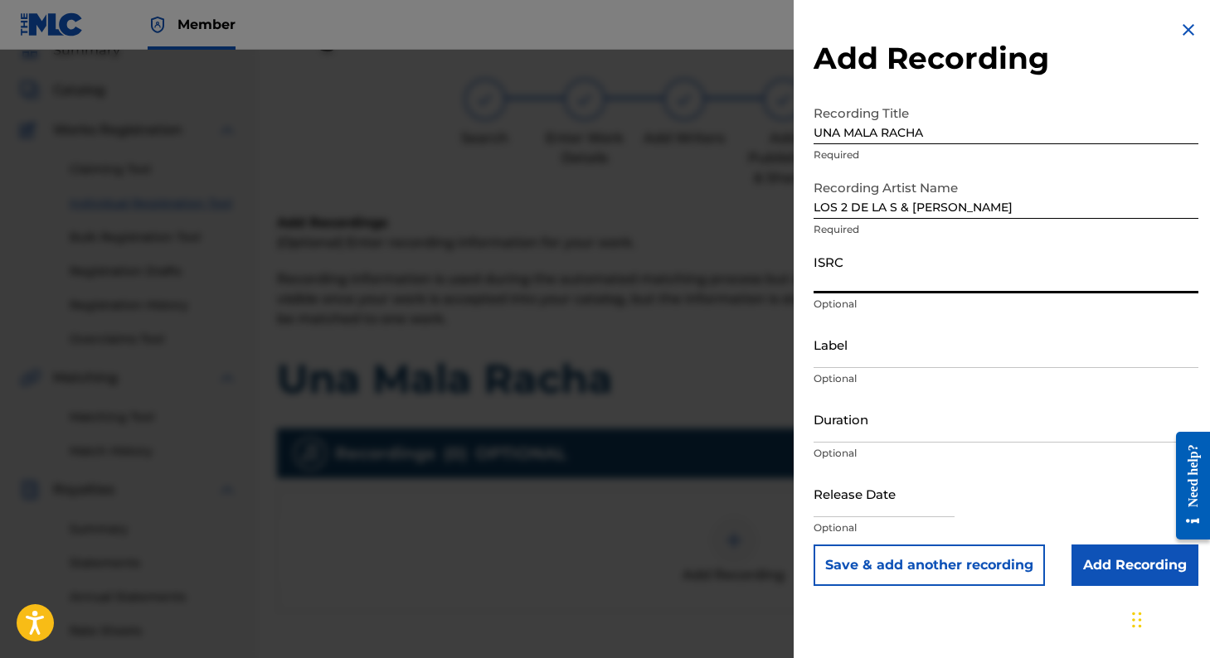
click at [867, 289] on input "ISRC" at bounding box center [1005, 269] width 385 height 47
paste input "MXB952500236"
type input "MXB952500236"
click at [836, 348] on input "Label" at bounding box center [1005, 344] width 385 height 47
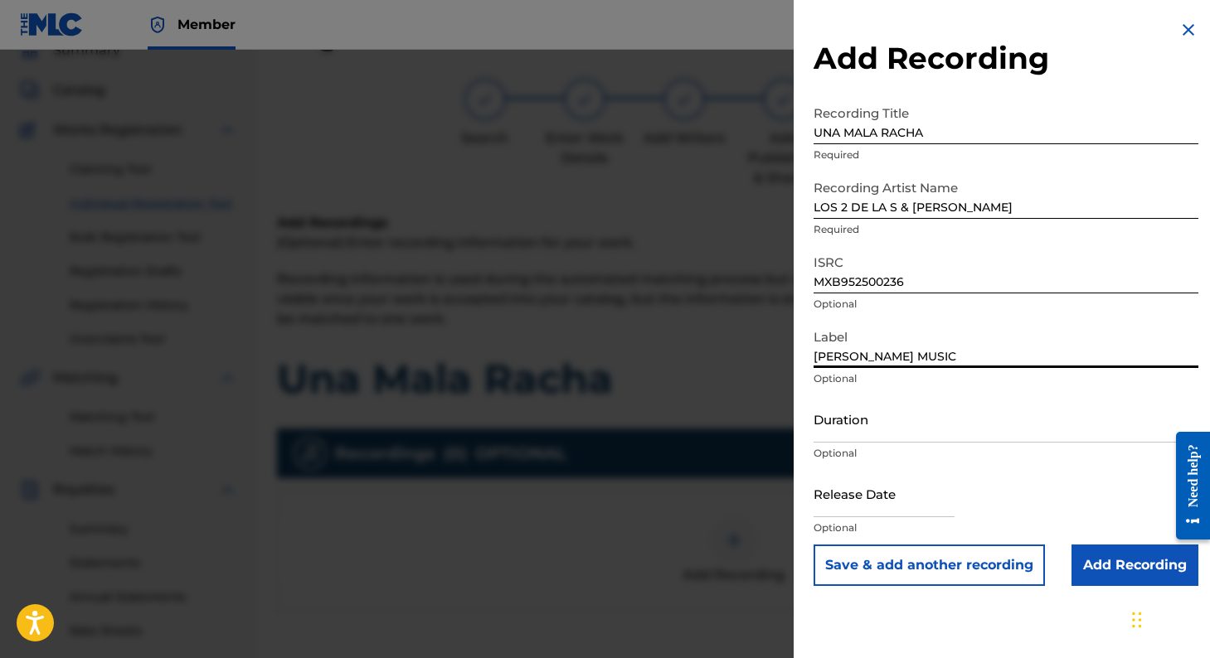
type input "[PERSON_NAME] MUSIC"
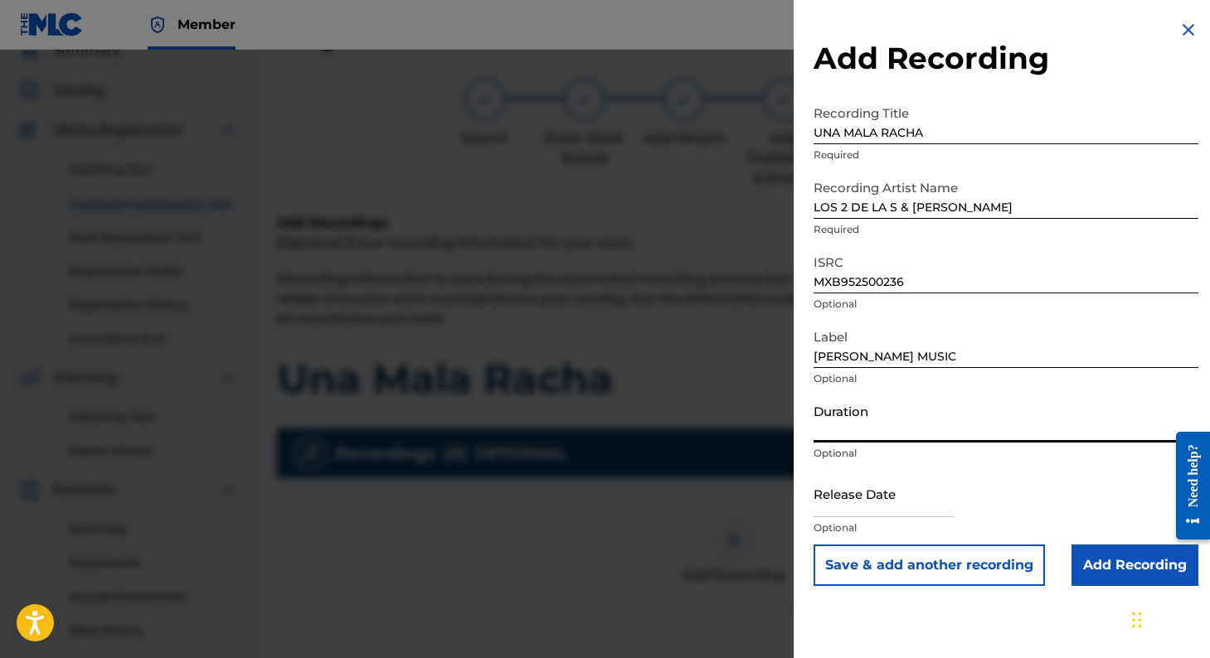
click at [832, 440] on input "Duration" at bounding box center [1005, 419] width 385 height 47
type input "03:18"
click at [823, 527] on p "Optional" at bounding box center [1005, 528] width 385 height 15
click at [823, 509] on input "text" at bounding box center [883, 493] width 141 height 47
select select "8"
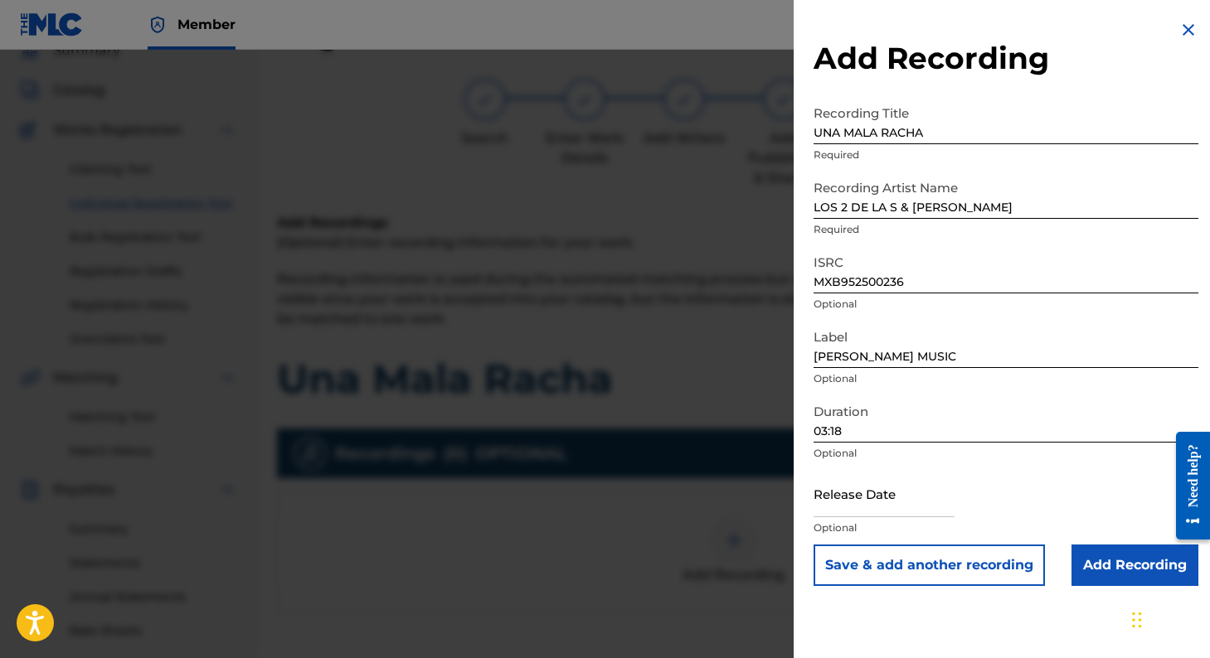
select select "2025"
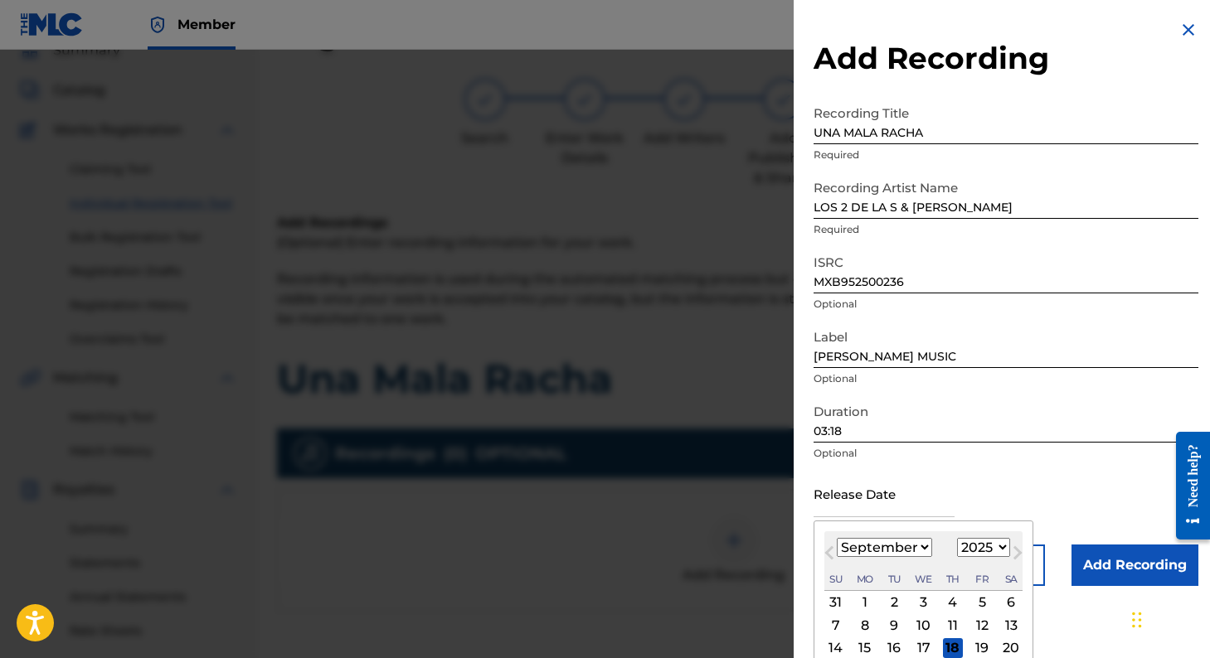
click at [953, 646] on div "18" at bounding box center [953, 648] width 20 height 20
type input "[DATE]"
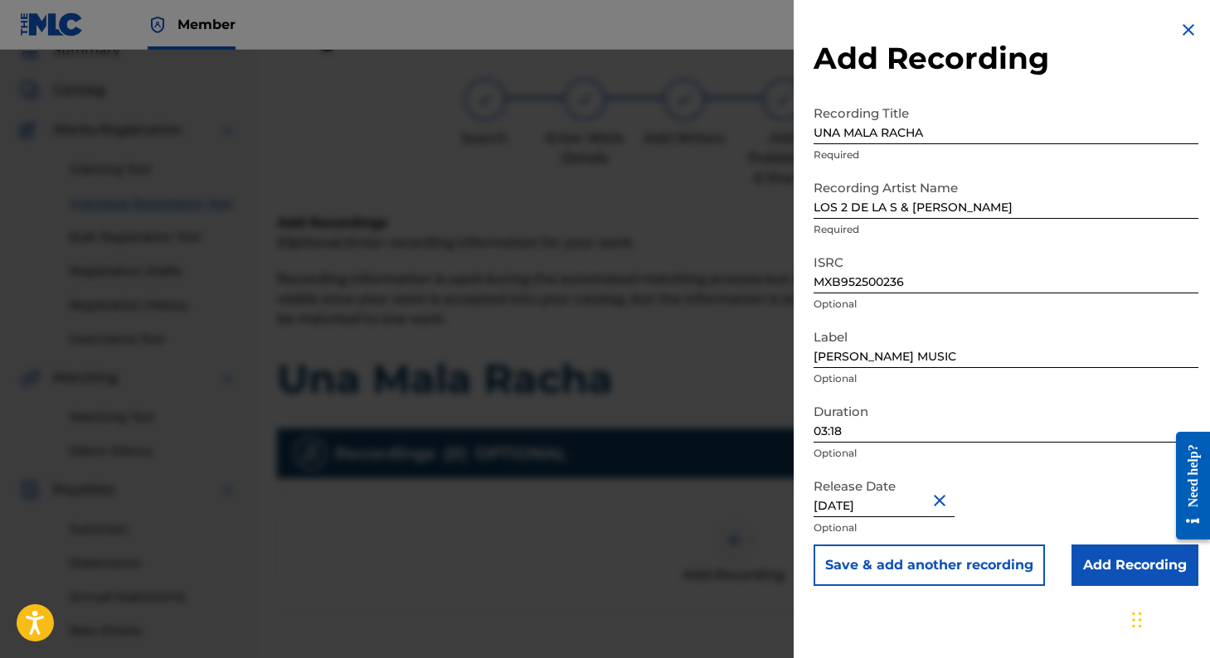
click at [1071, 556] on input "Add Recording" at bounding box center [1134, 565] width 127 height 41
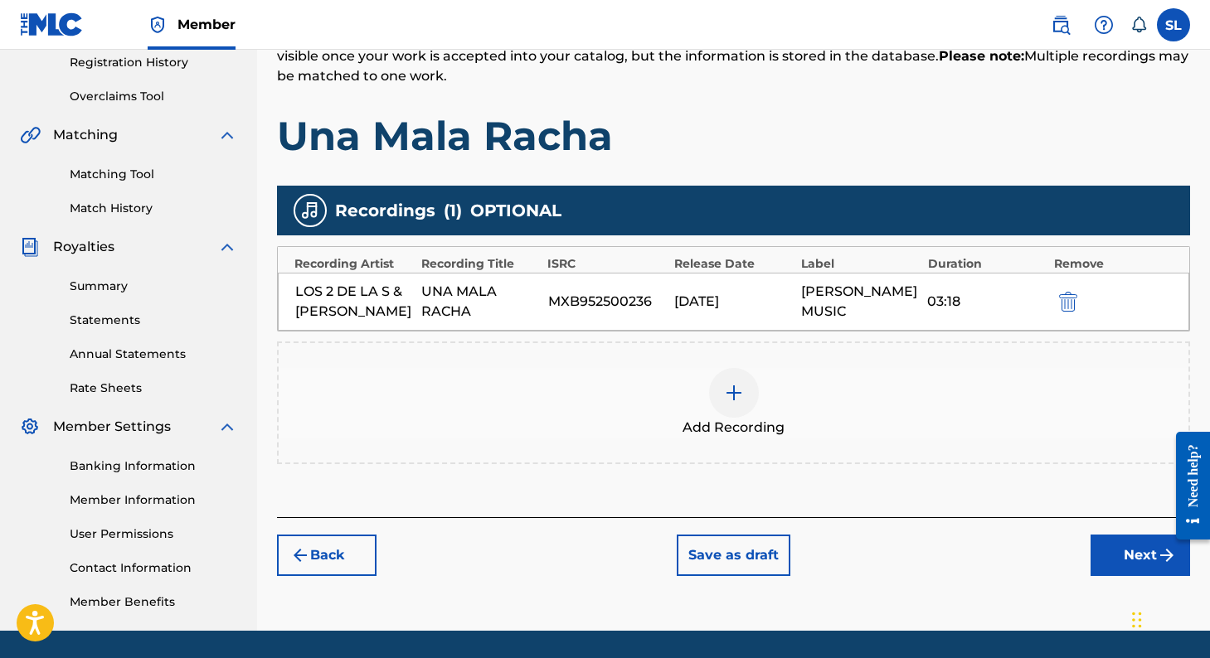
scroll to position [321, 0]
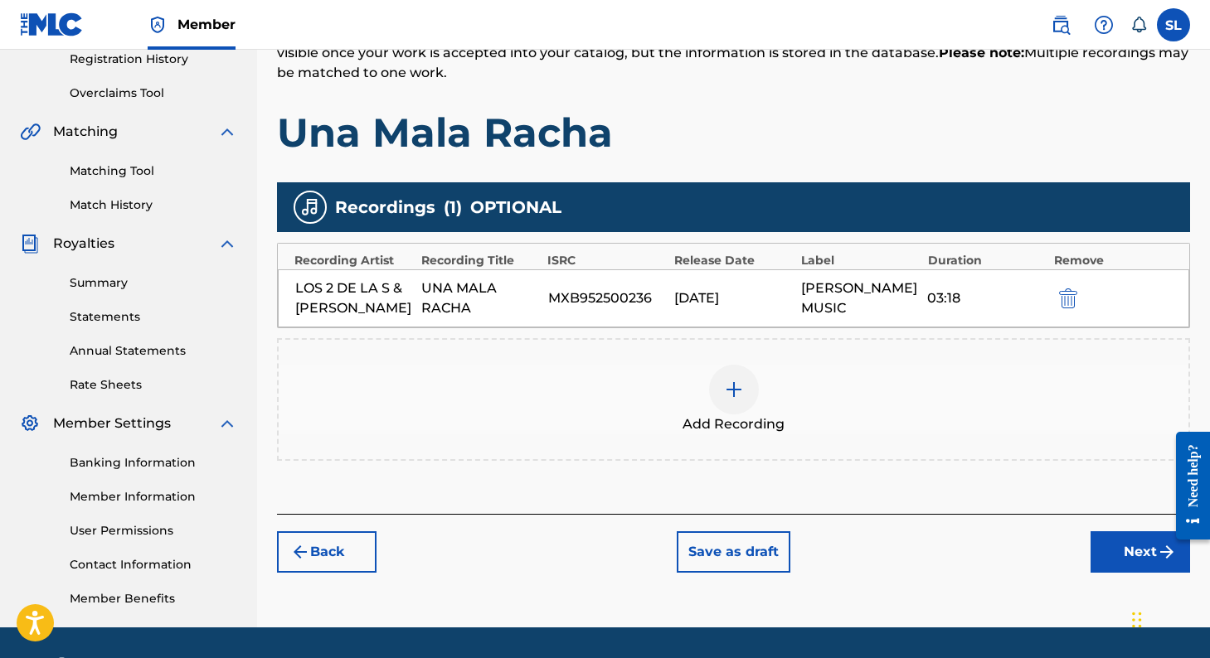
click at [1103, 560] on button "Next" at bounding box center [1139, 551] width 99 height 41
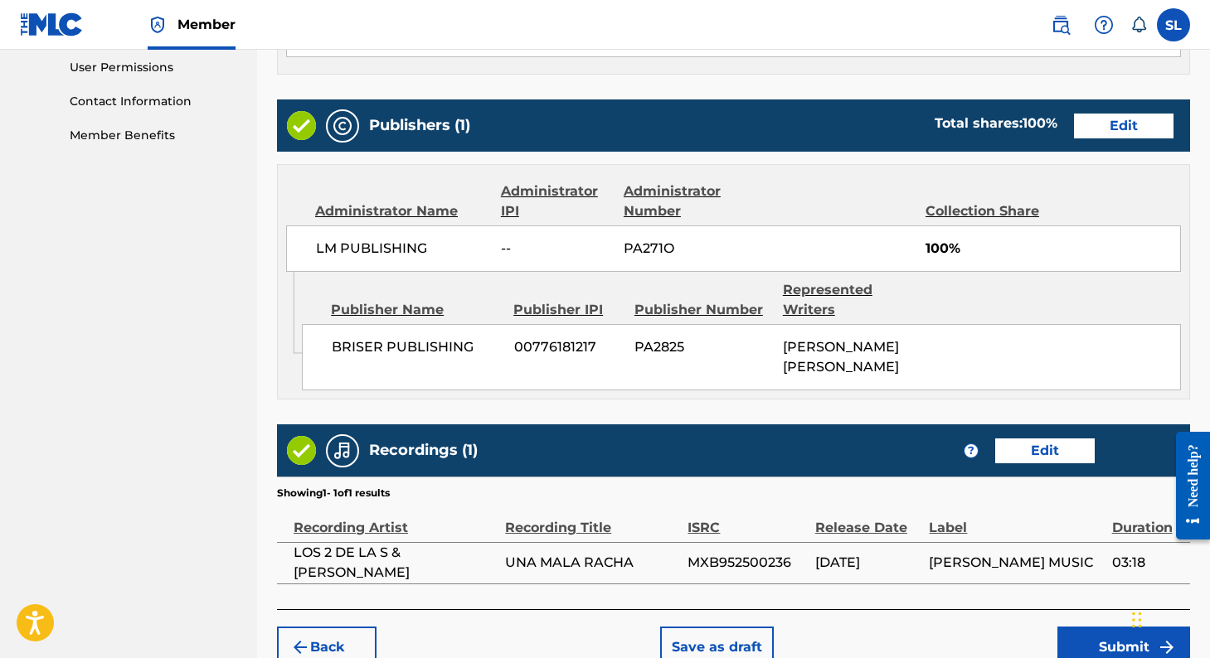
scroll to position [871, 0]
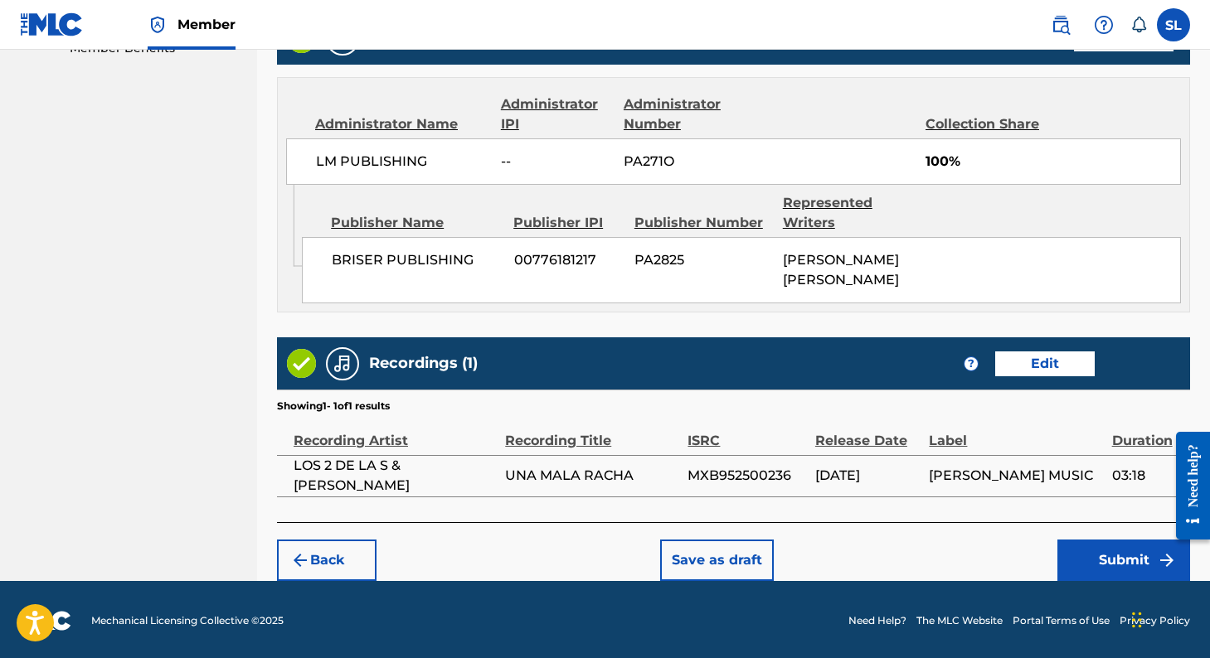
click at [1079, 565] on button "Submit" at bounding box center [1123, 560] width 133 height 41
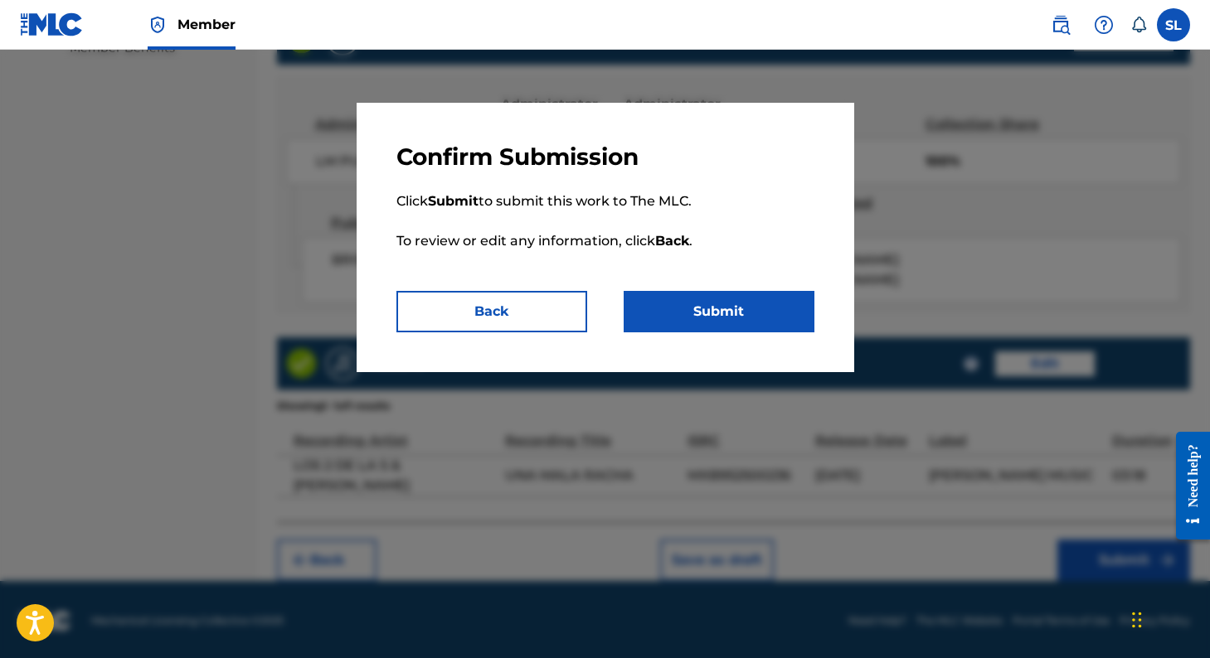
click at [753, 323] on button "Submit" at bounding box center [719, 311] width 191 height 41
